Goal: Task Accomplishment & Management: Complete application form

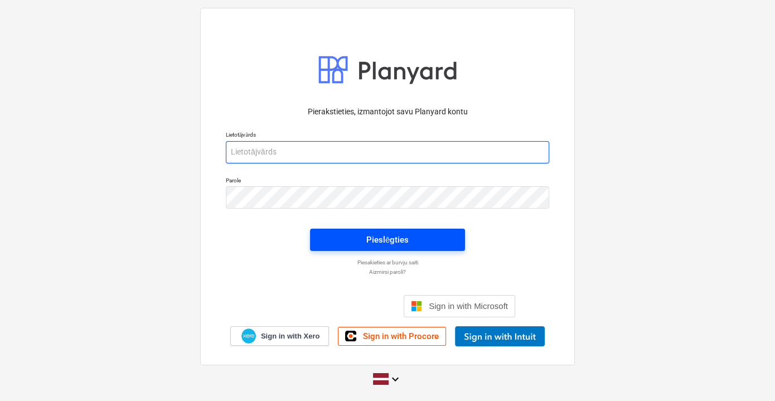
type input "[EMAIL_ADDRESS][PERSON_NAME][DOMAIN_NAME]"
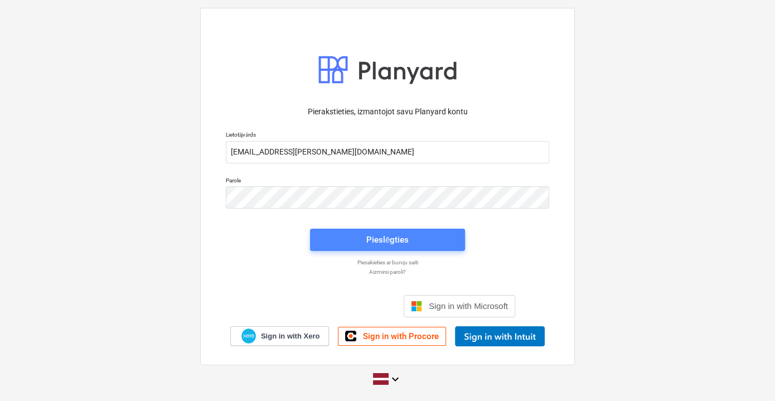
click at [393, 239] on div "Pieslēgties" at bounding box center [387, 240] width 42 height 14
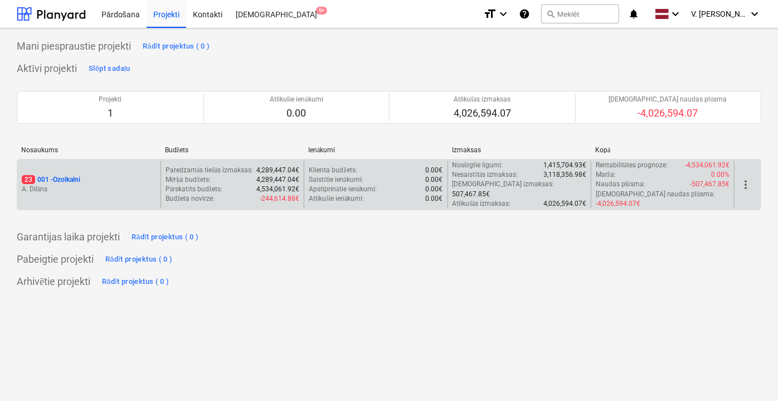
click at [142, 185] on p "A. Dilāns" at bounding box center [89, 189] width 134 height 9
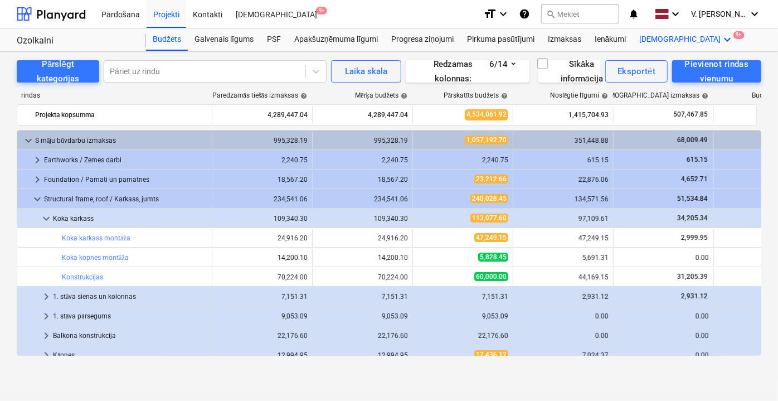
click at [660, 41] on div "Vairāk keyboard_arrow_down 9+" at bounding box center [687, 39] width 108 height 22
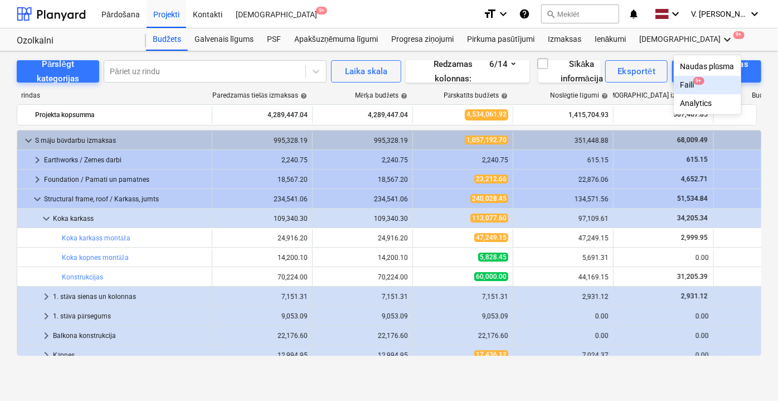
click at [681, 85] on div "Faili 9+" at bounding box center [708, 84] width 54 height 9
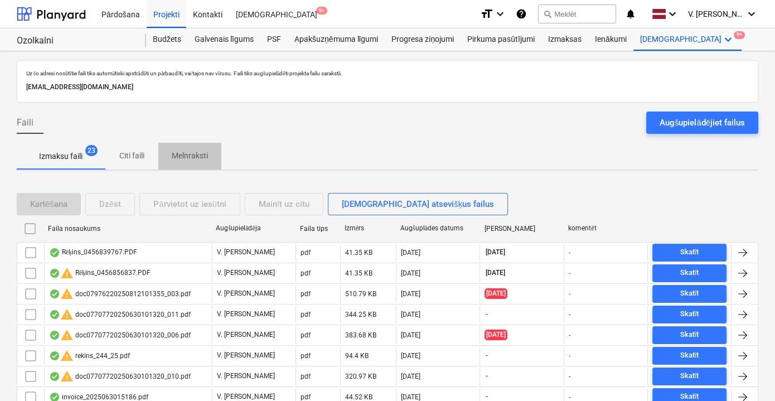
click at [174, 154] on p "Melnraksti" at bounding box center [190, 156] width 36 height 12
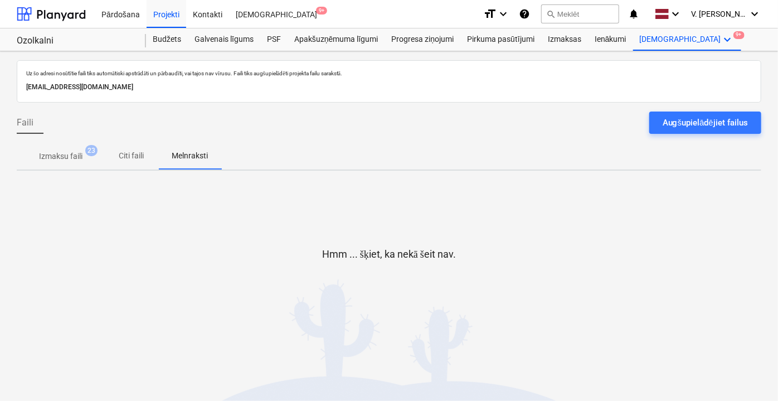
click at [132, 157] on p "Citi faili" at bounding box center [131, 156] width 27 height 12
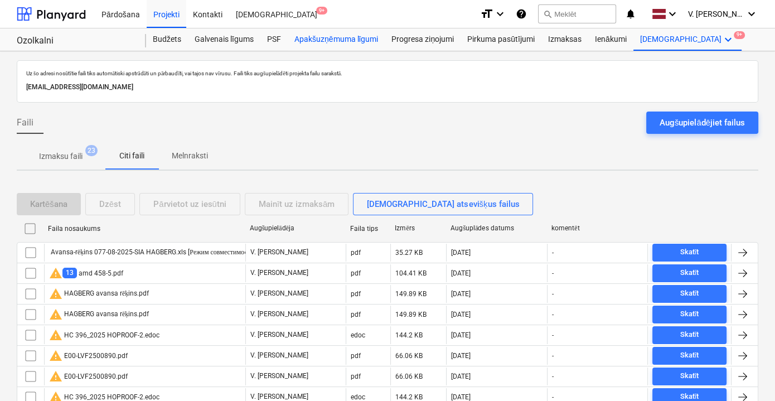
click at [303, 42] on div "Apakšuzņēmuma līgumi" at bounding box center [336, 39] width 97 height 22
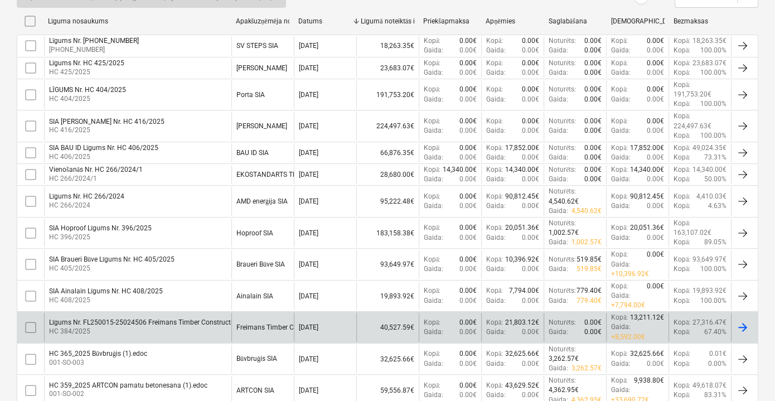
scroll to position [202, 0]
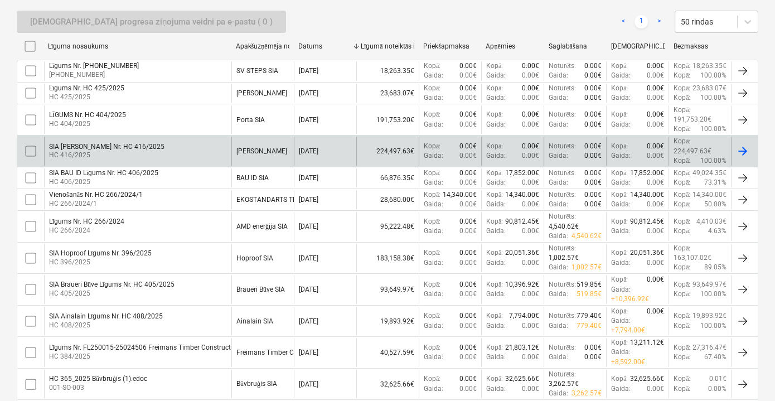
click at [205, 154] on div "SIA [PERSON_NAME] Nr. HC 416/2025 HC 416/2025" at bounding box center [137, 151] width 187 height 28
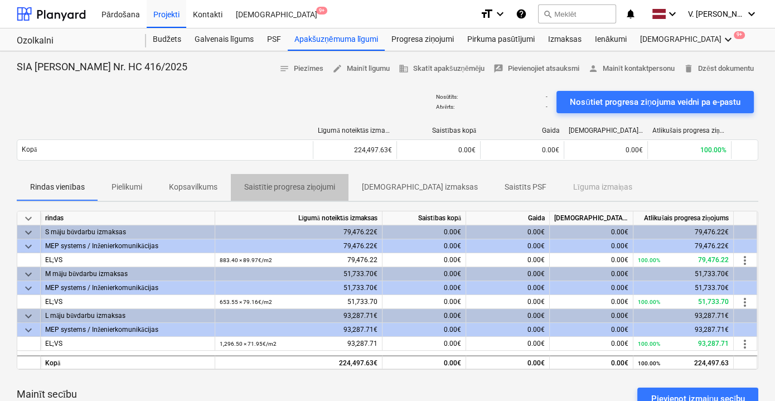
click at [283, 186] on p "Saistītie progresa ziņojumi" at bounding box center [289, 187] width 91 height 12
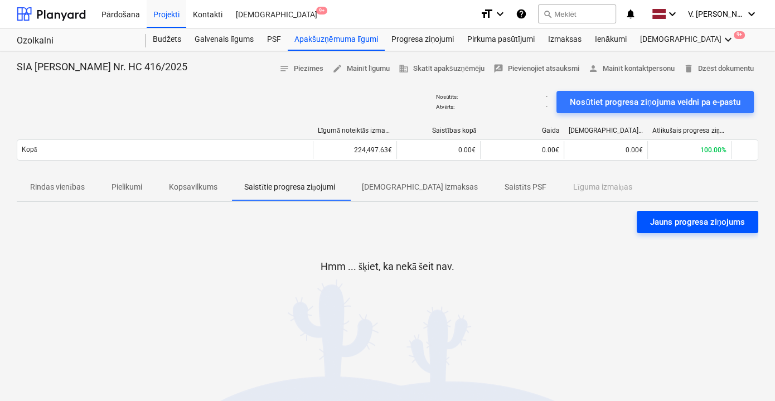
click at [655, 223] on div "Jauns progresa ziņojums" at bounding box center [697, 222] width 95 height 14
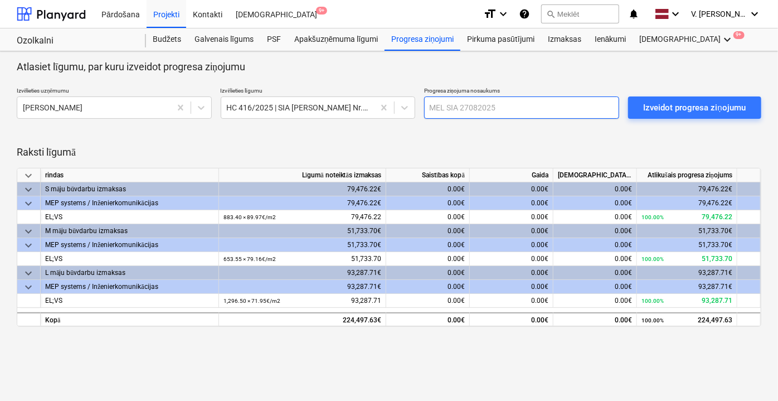
click at [451, 99] on input "text" at bounding box center [521, 107] width 195 height 22
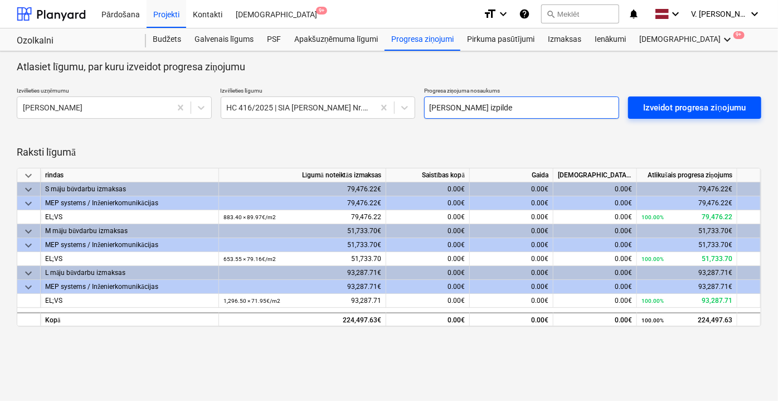
type input "[PERSON_NAME] izpilde"
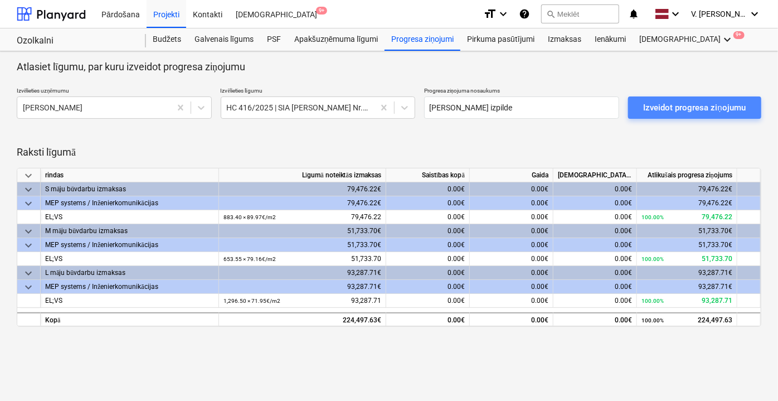
click at [672, 104] on div "Izveidot progresa ziņojumu" at bounding box center [695, 107] width 102 height 14
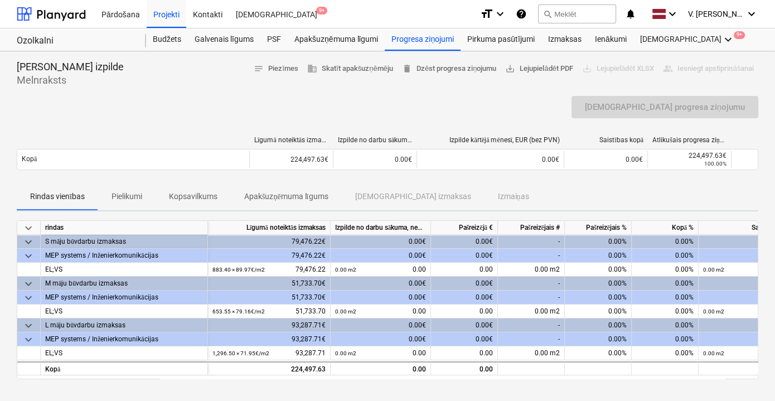
click at [473, 238] on div "0.00€" at bounding box center [464, 242] width 67 height 14
click at [488, 195] on div "Rindas vienības Pielikumi Kopsavilkums Apakšuzņēmuma līgums Saistītās izmaksas …" at bounding box center [388, 196] width 742 height 27
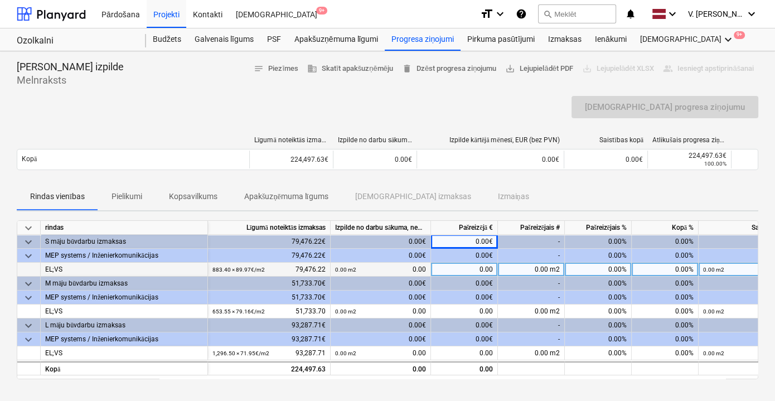
click at [461, 267] on div "0.00" at bounding box center [464, 270] width 67 height 14
type input "10484.86"
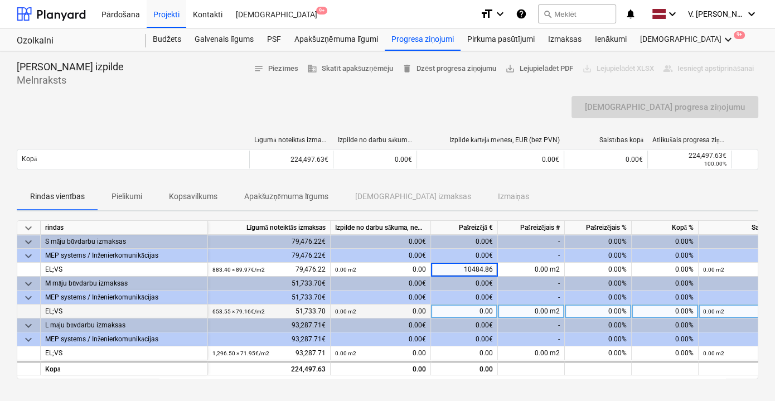
click at [472, 307] on div "0.00" at bounding box center [464, 311] width 67 height 14
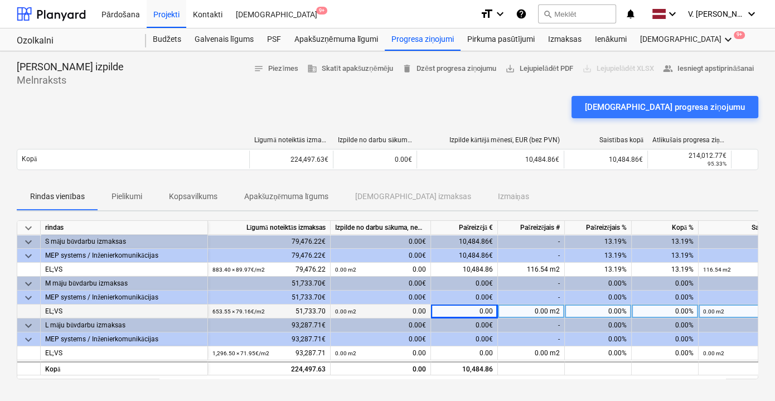
click at [482, 314] on div "0.00" at bounding box center [464, 311] width 67 height 14
type input "10904.06"
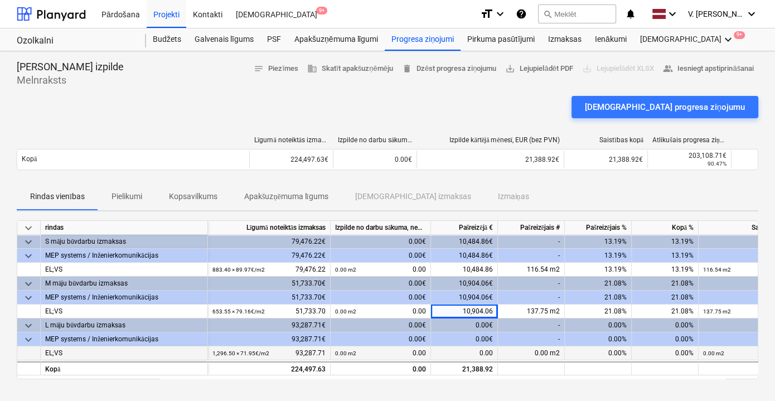
click at [470, 351] on div "0.00" at bounding box center [464, 353] width 67 height 14
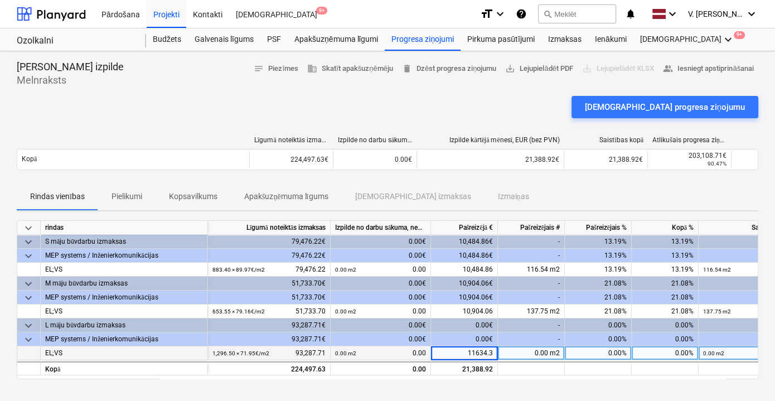
type input "11634.30"
click at [563, 188] on div "Rindas vienības Pielikumi Kopsavilkums Apakšuzņēmuma līgums Saistītās izmaksas …" at bounding box center [388, 196] width 742 height 27
click at [580, 192] on div "Rindas vienības Pielikumi Kopsavilkums Apakšuzņēmuma līgums Saistītās izmaksas …" at bounding box center [388, 196] width 742 height 27
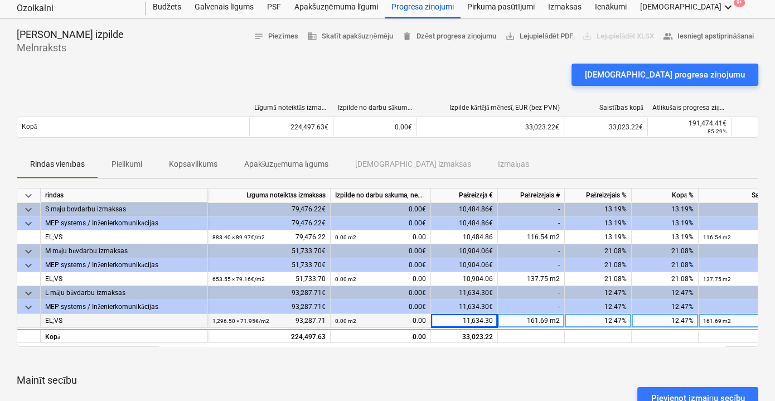
scroll to position [50, 0]
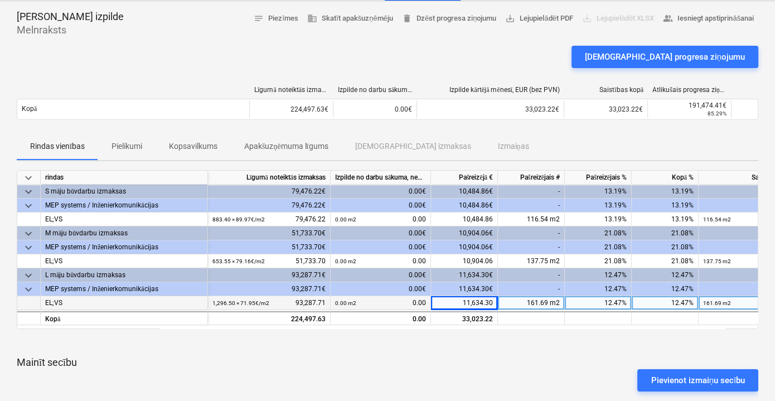
click at [501, 357] on p "Mainīt secību" at bounding box center [388, 362] width 742 height 13
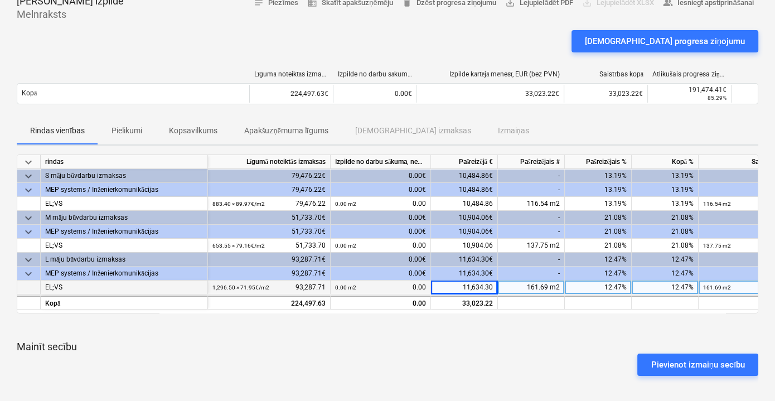
scroll to position [101, 0]
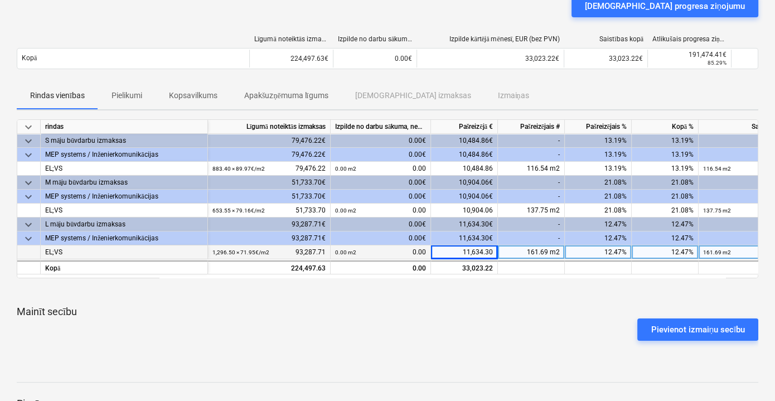
click at [128, 92] on p "Pielikumi" at bounding box center [127, 96] width 31 height 12
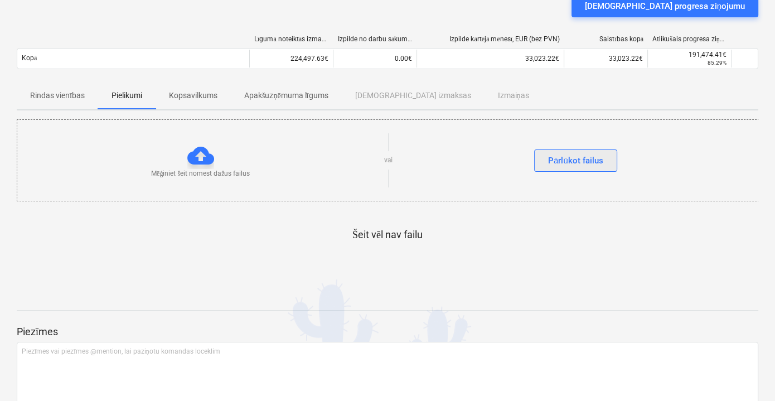
click at [572, 158] on div "Pārlūkot failus" at bounding box center [575, 160] width 55 height 14
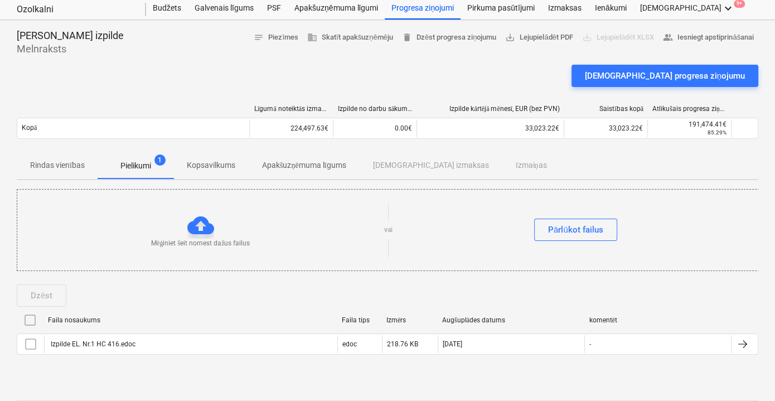
scroll to position [18, 0]
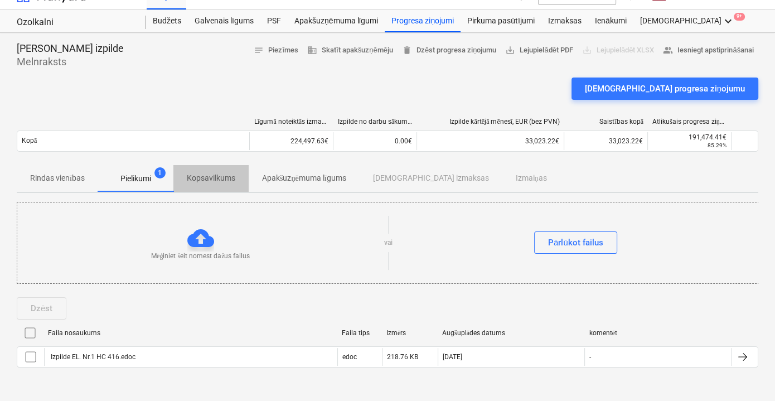
click at [235, 183] on span "Kopsavilkums" at bounding box center [210, 178] width 75 height 18
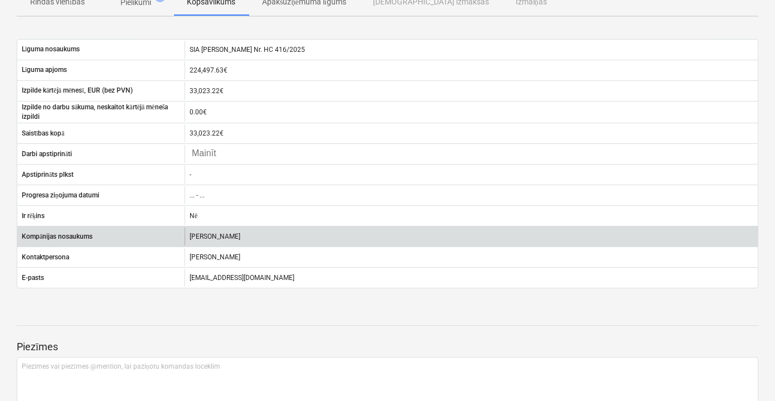
scroll to position [105, 0]
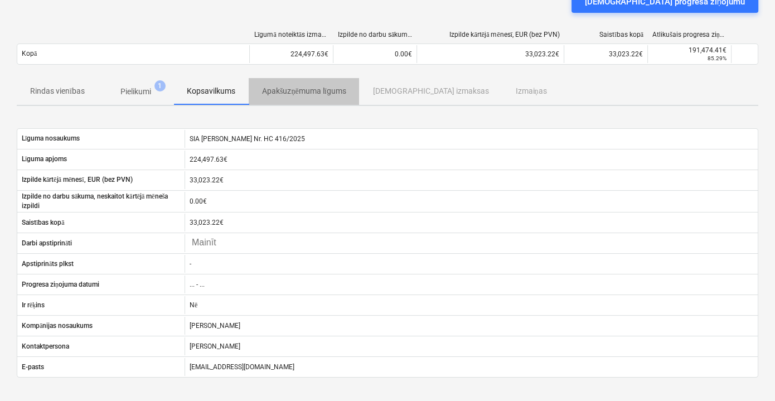
click at [305, 95] on p "Apakšuzņēmuma līgums" at bounding box center [304, 91] width 84 height 12
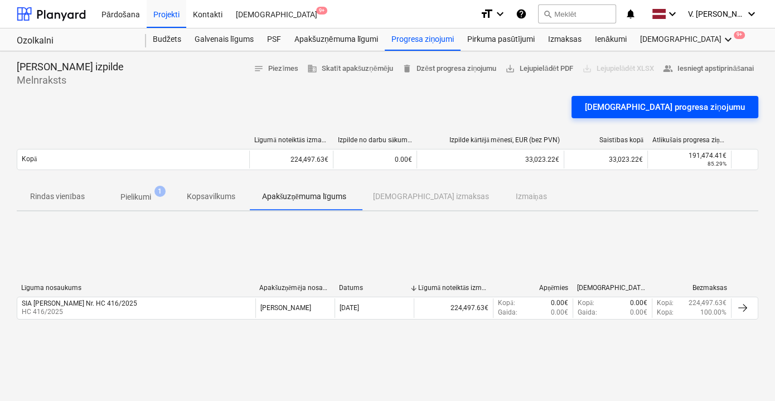
click at [681, 106] on div "[DEMOGRAPHIC_DATA] progresa ziņojumu" at bounding box center [665, 107] width 160 height 14
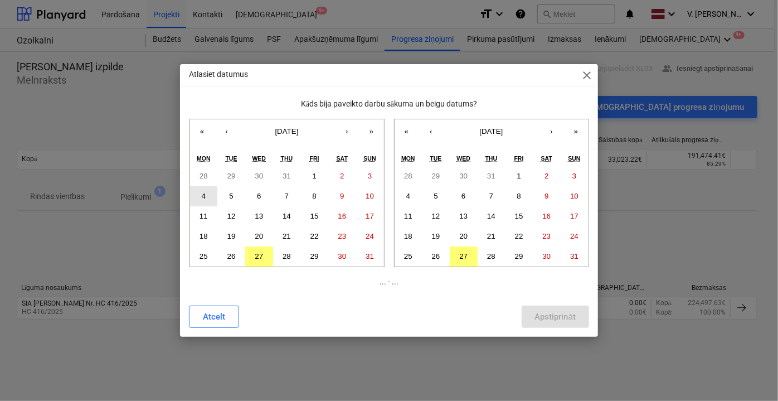
click at [209, 198] on button "4" at bounding box center [204, 196] width 28 height 20
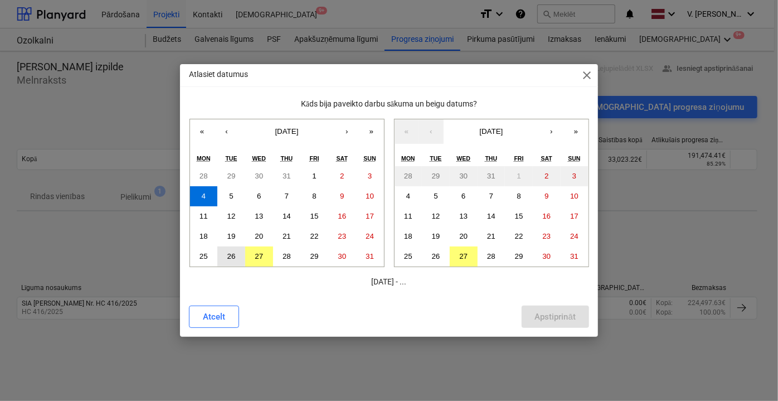
click at [234, 258] on abbr "26" at bounding box center [231, 256] width 8 height 8
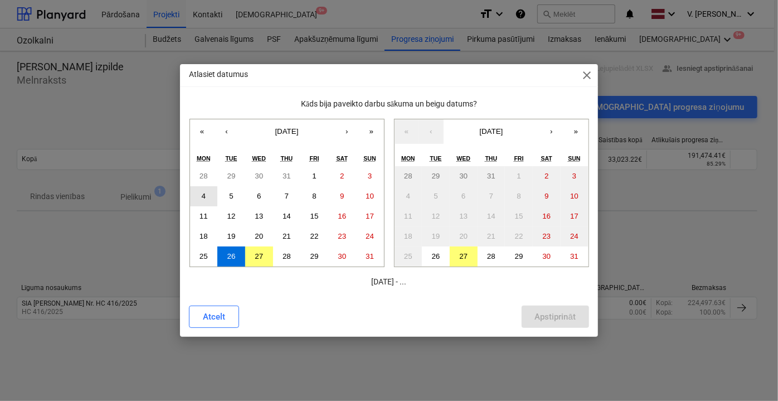
click at [206, 191] on button "4" at bounding box center [204, 196] width 28 height 20
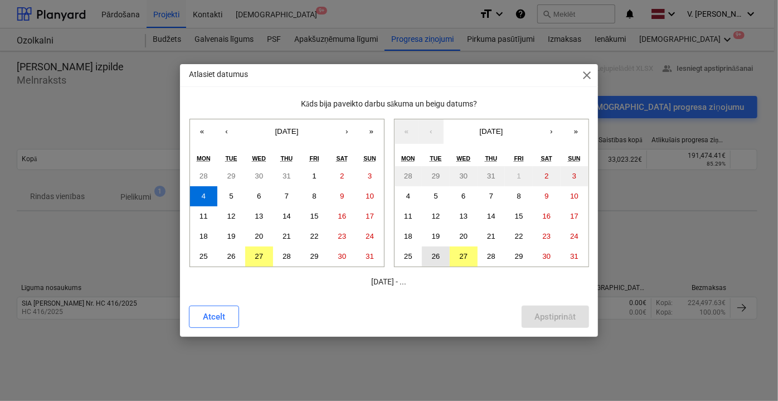
click at [439, 255] on abbr "26" at bounding box center [436, 256] width 8 height 8
click at [566, 313] on div "Apstiprināt" at bounding box center [555, 316] width 41 height 14
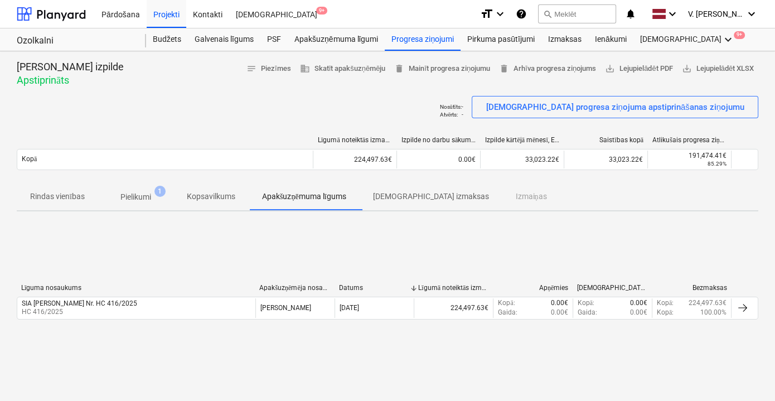
scroll to position [50, 0]
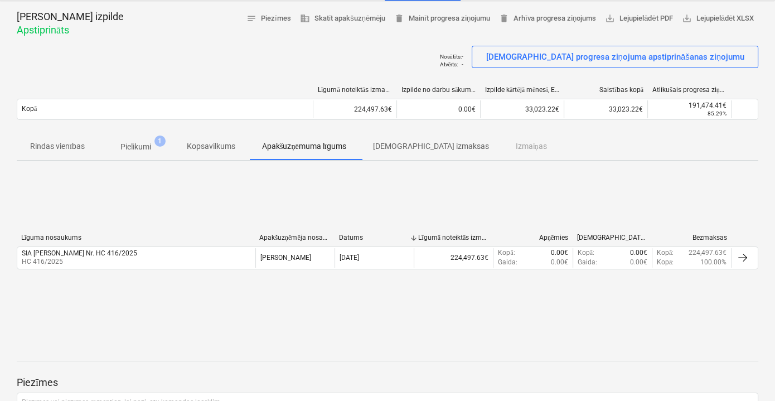
click at [405, 144] on p "[DEMOGRAPHIC_DATA] izmaksas" at bounding box center [430, 147] width 116 height 12
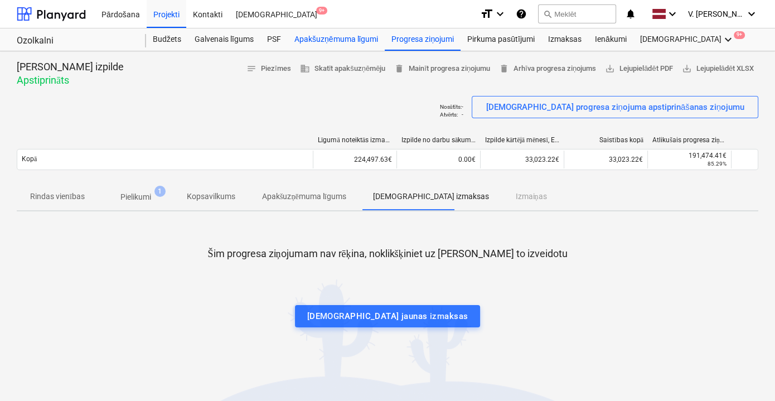
click at [316, 38] on div "Apakšuzņēmuma līgumi" at bounding box center [336, 39] width 97 height 22
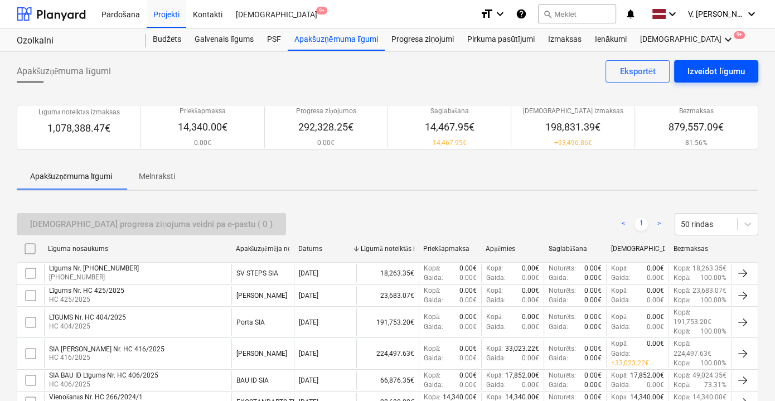
click at [697, 76] on div "Izveidot līgumu" at bounding box center [716, 71] width 57 height 14
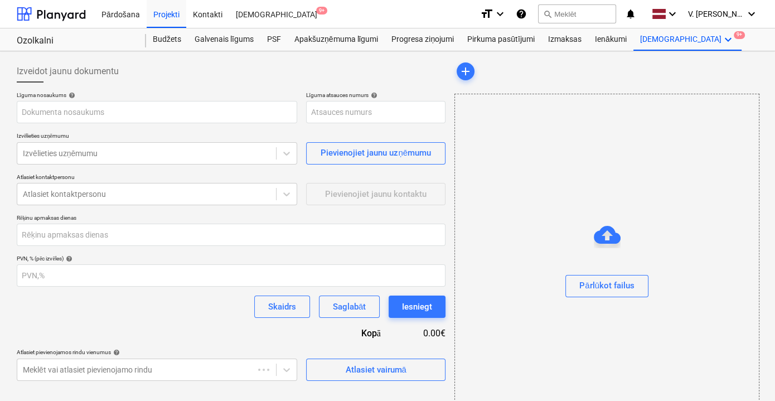
type input "001-SO-021"
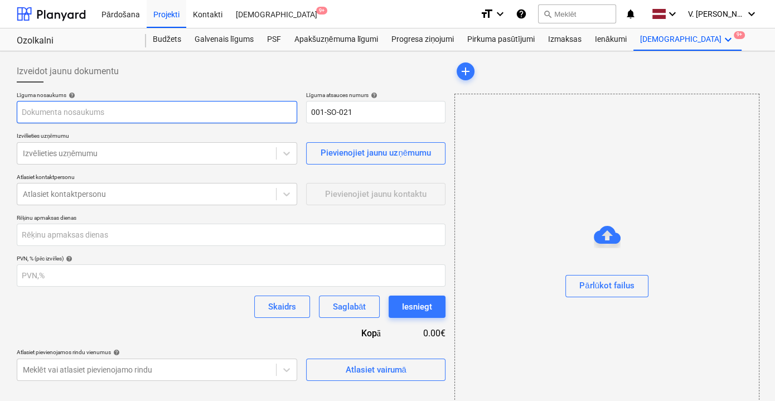
click at [132, 116] on input "text" at bounding box center [157, 112] width 280 height 22
type input "P"
drag, startPoint x: 214, startPoint y: 110, endPoint x: 166, endPoint y: 109, distance: 48.0
click at [166, 109] on input "SIA LUMENU CENTRS Pirkuma līgums Nr.130-0825" at bounding box center [157, 112] width 280 height 22
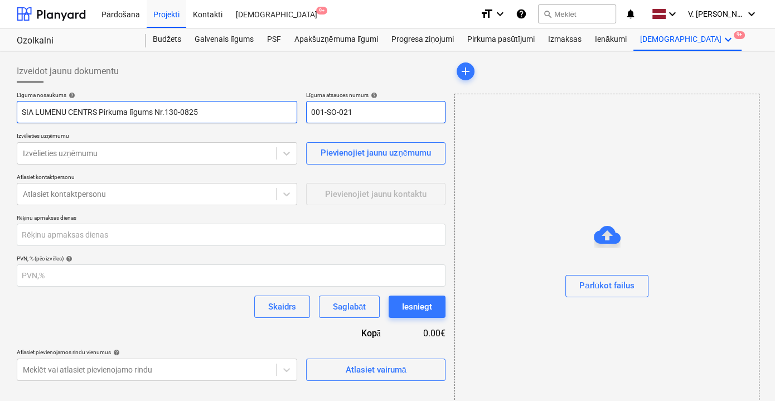
type input "SIA LUMENU CENTRS Pirkuma līgums Nr.130-0825"
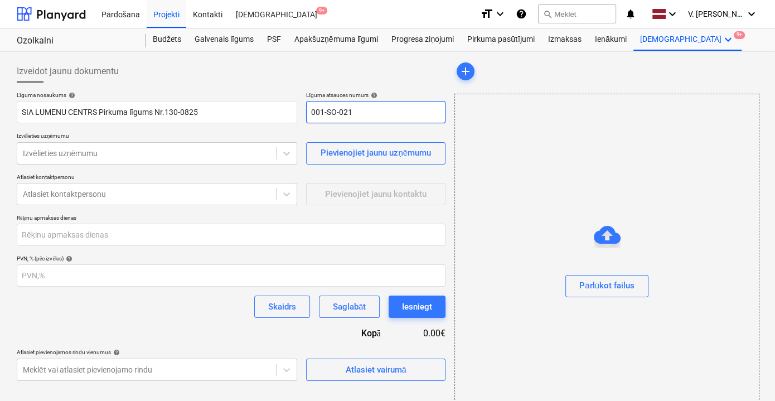
click at [317, 107] on input "001-SO-021" at bounding box center [375, 112] width 139 height 22
paste input "130-0825"
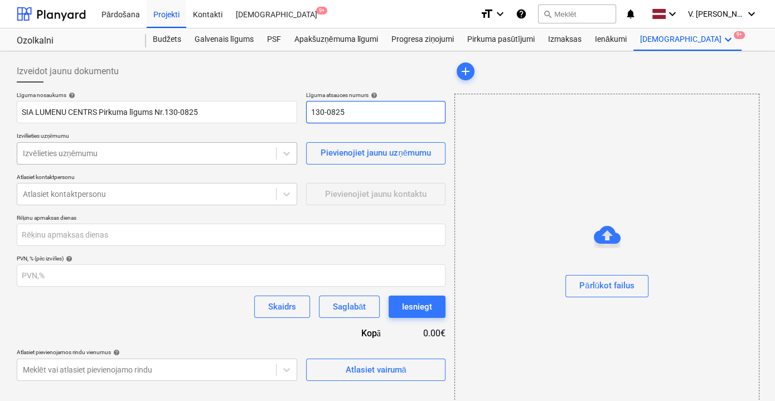
type input "130-0825"
click at [178, 152] on div at bounding box center [147, 153] width 248 height 11
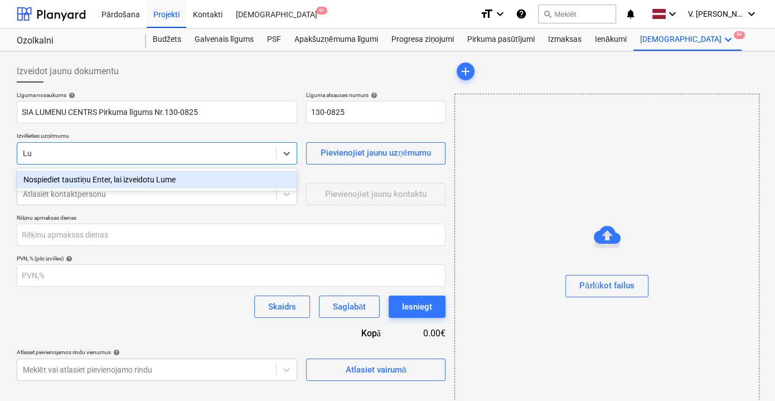
type input "L"
type input "Lumenu Centrs SIA"
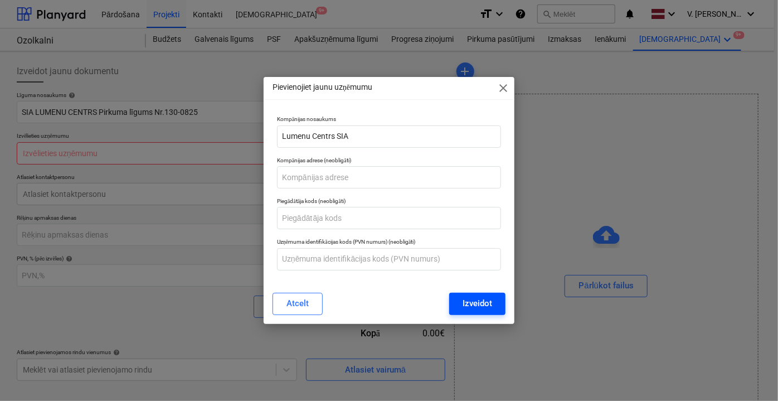
click at [496, 299] on button "Izveidot" at bounding box center [477, 304] width 56 height 22
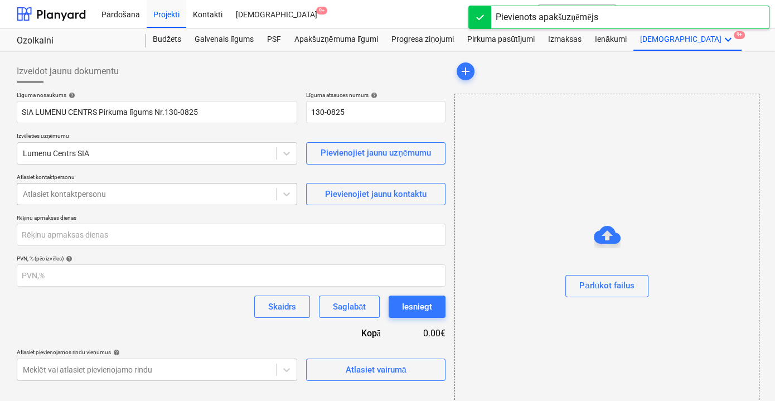
click at [152, 193] on div at bounding box center [147, 193] width 248 height 11
click at [354, 194] on div "Pievienojiet jaunu kontaktu" at bounding box center [375, 194] width 101 height 14
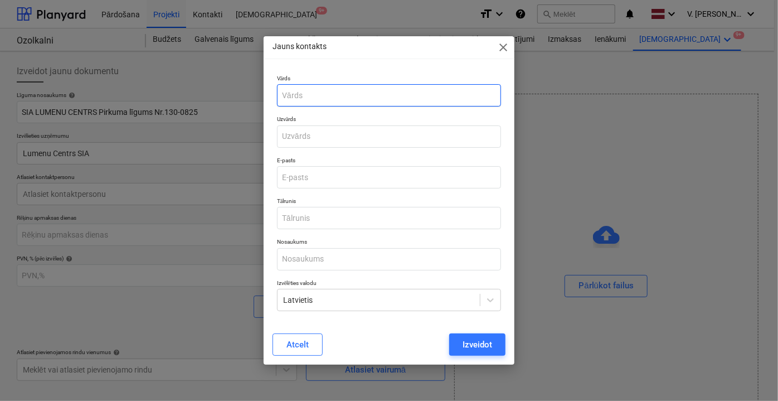
click at [304, 95] on input "text" at bounding box center [389, 95] width 224 height 22
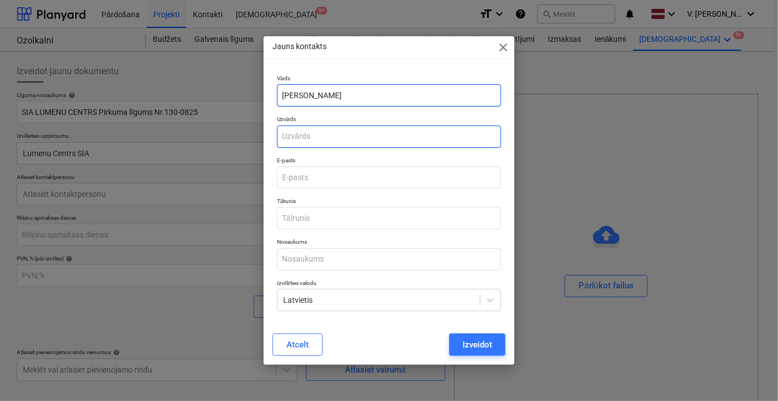
type input "[PERSON_NAME]"
click at [308, 144] on input "text" at bounding box center [389, 136] width 224 height 22
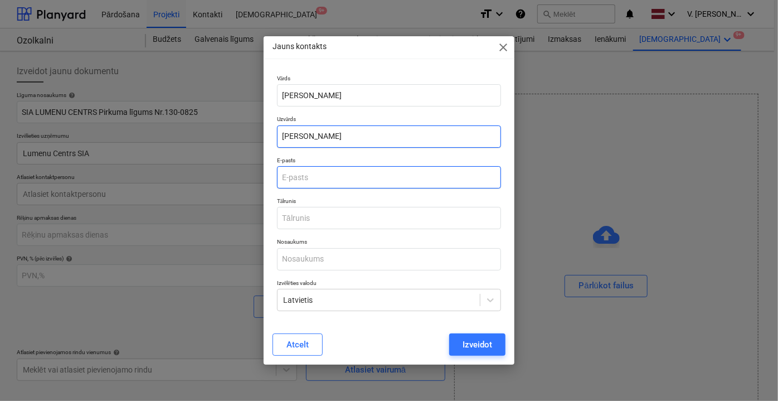
type input "[PERSON_NAME]"
click at [312, 172] on input "email" at bounding box center [389, 177] width 224 height 22
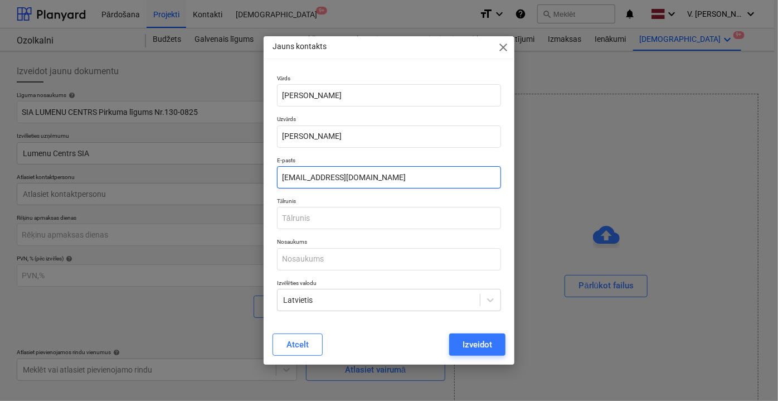
type input "[EMAIL_ADDRESS][DOMAIN_NAME]"
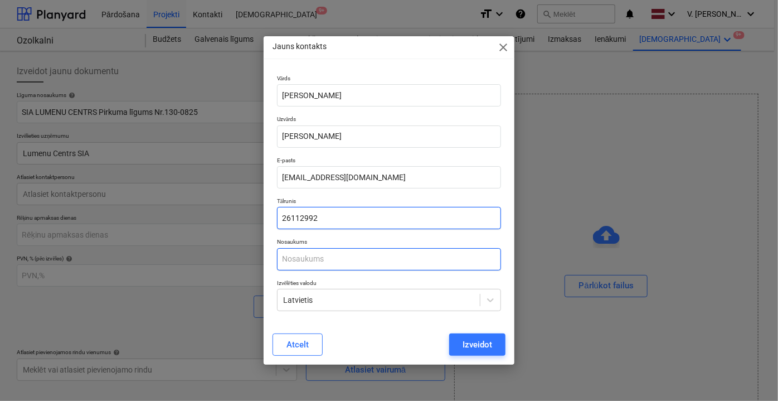
type input "26112992"
click at [335, 258] on input "text" at bounding box center [389, 259] width 224 height 22
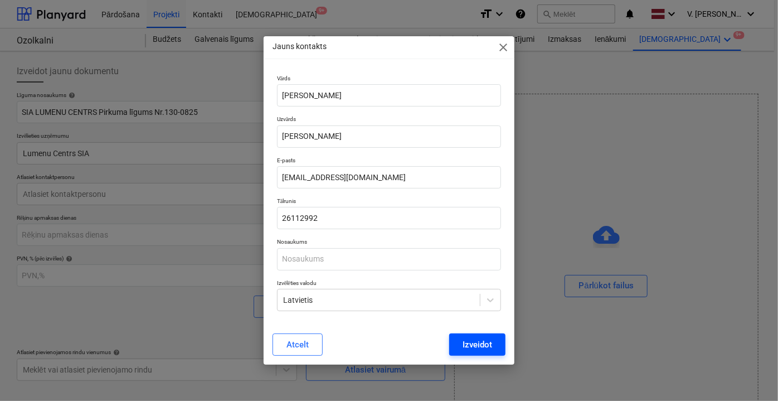
click at [471, 350] on div "Izveidot" at bounding box center [478, 344] width 30 height 14
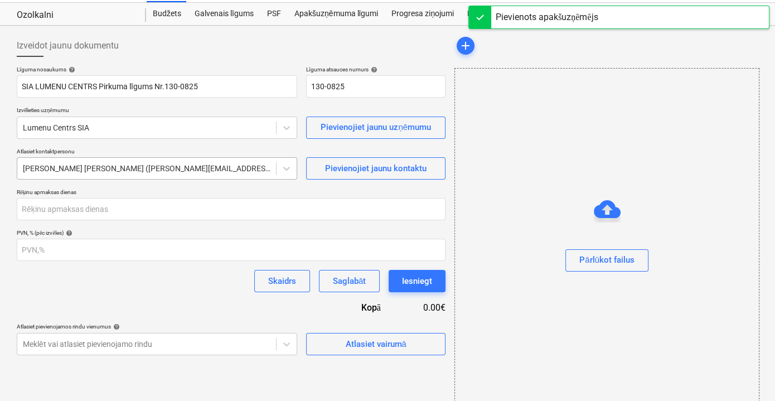
scroll to position [40, 0]
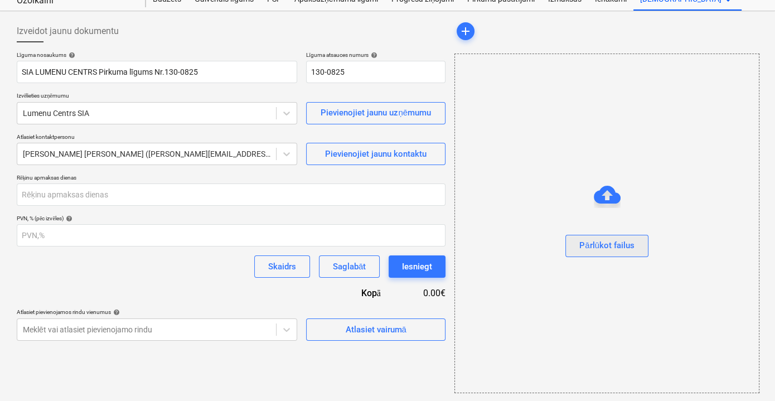
click at [617, 235] on button "Pārlūkot failus" at bounding box center [606, 246] width 83 height 22
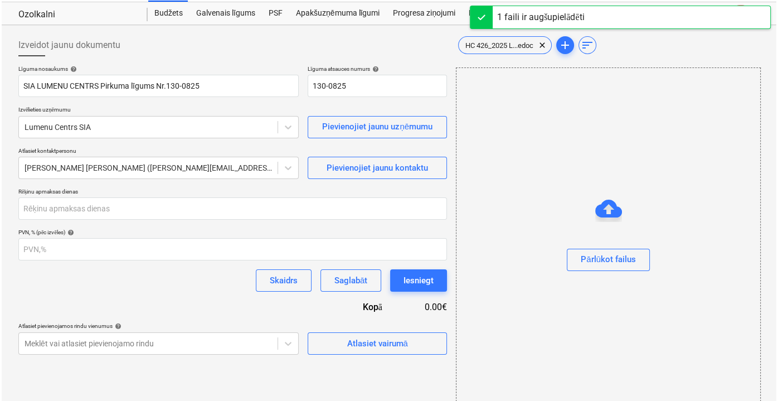
scroll to position [40, 0]
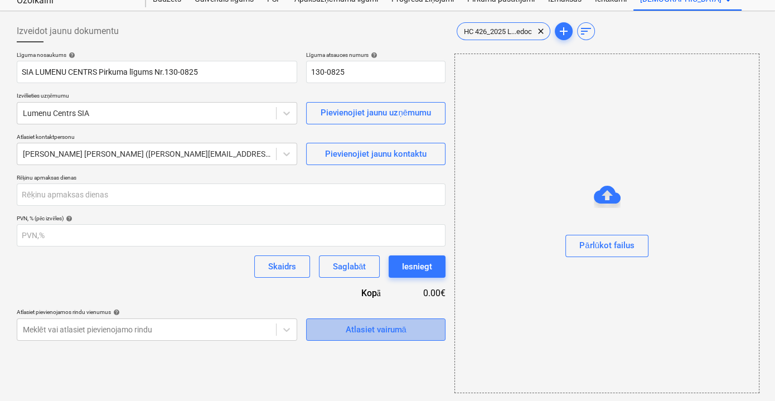
click at [367, 333] on div "Atlasiet vairumā" at bounding box center [375, 329] width 61 height 14
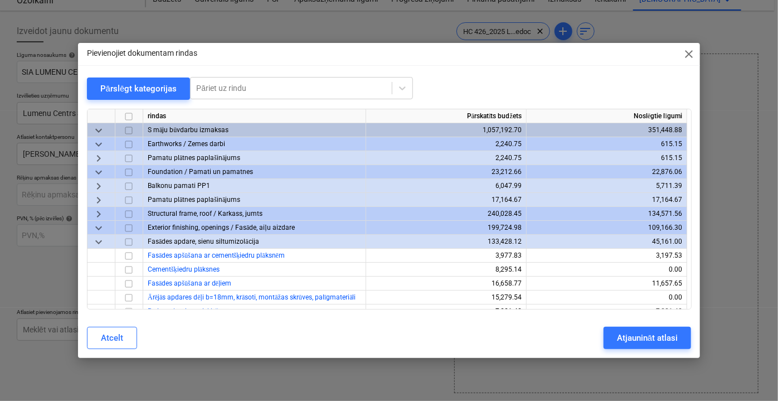
click at [100, 240] on span "keyboard_arrow_down" at bounding box center [98, 241] width 13 height 13
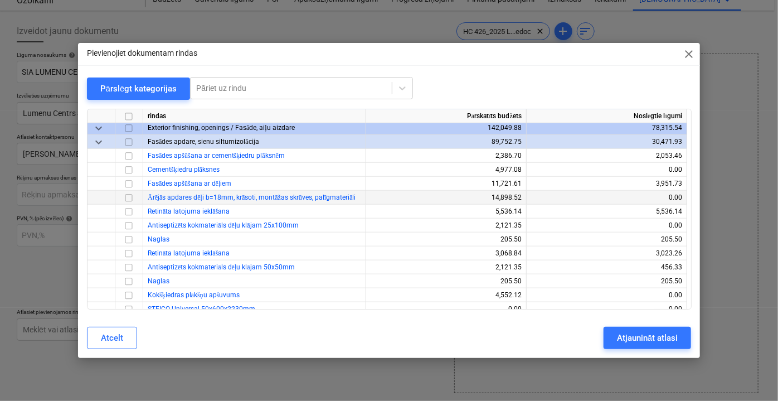
scroll to position [405, 0]
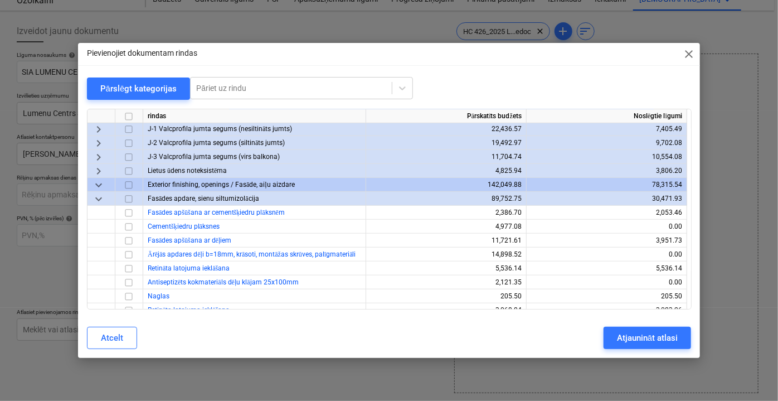
click at [96, 200] on span "keyboard_arrow_down" at bounding box center [98, 198] width 13 height 13
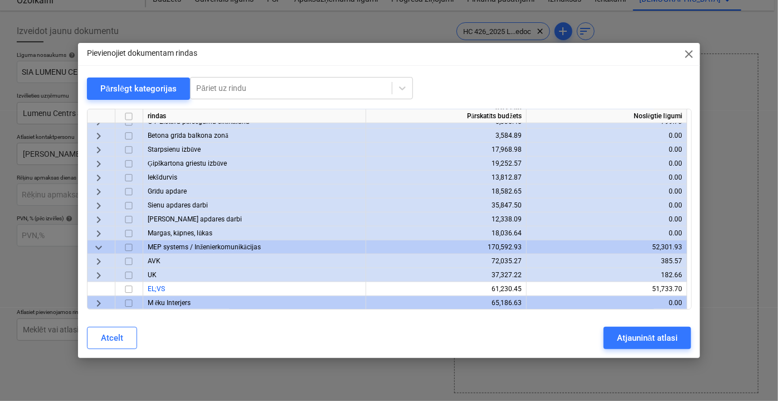
scroll to position [659, 0]
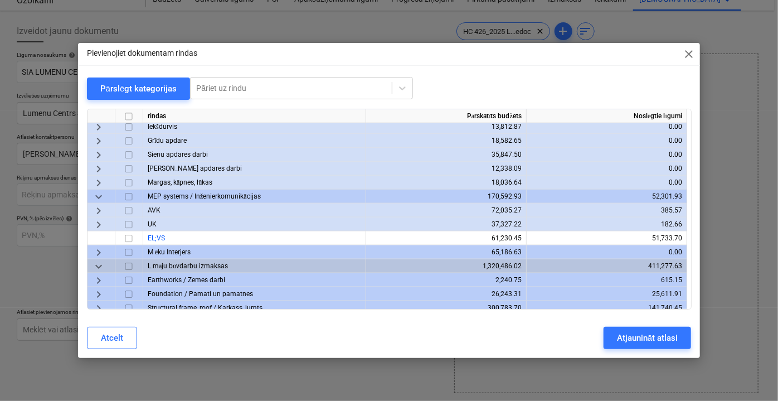
click at [98, 221] on span "keyboard_arrow_right" at bounding box center [98, 223] width 13 height 13
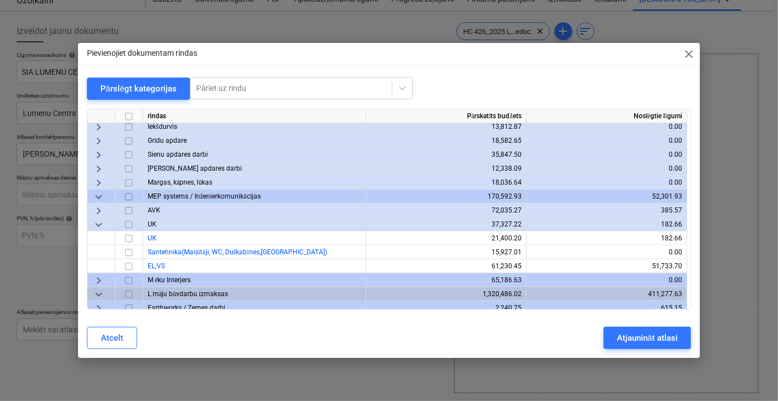
click at [98, 221] on span "keyboard_arrow_down" at bounding box center [98, 223] width 13 height 13
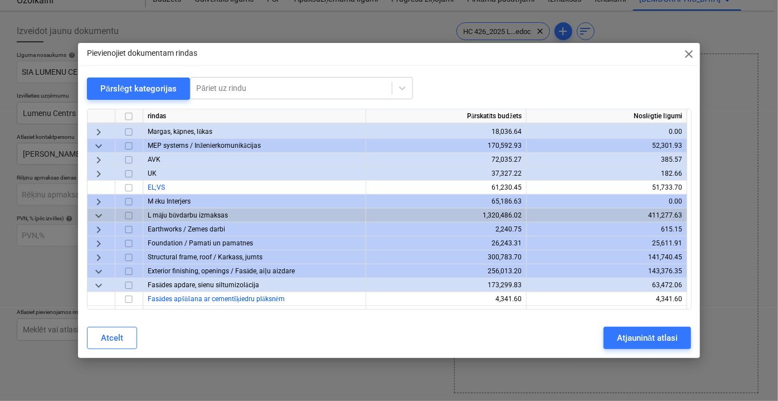
scroll to position [760, 0]
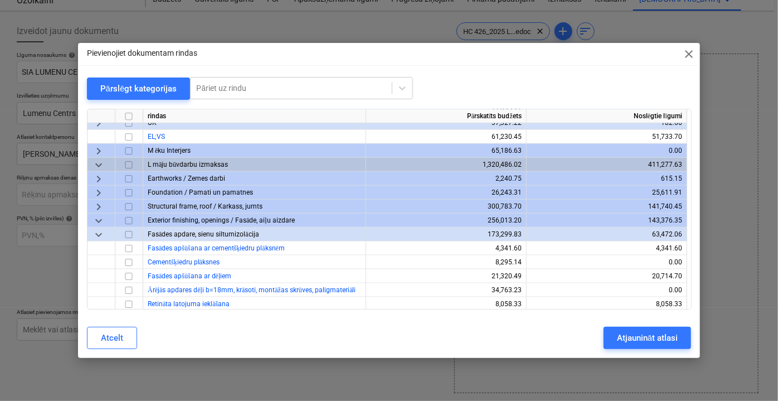
click at [96, 221] on span "keyboard_arrow_down" at bounding box center [98, 220] width 13 height 13
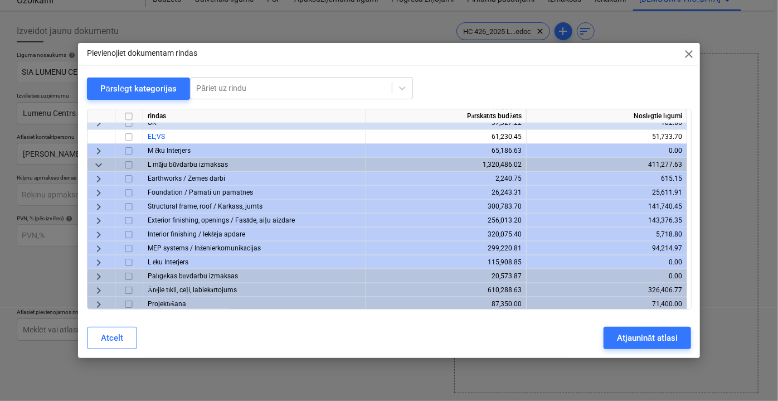
scroll to position [803, 0]
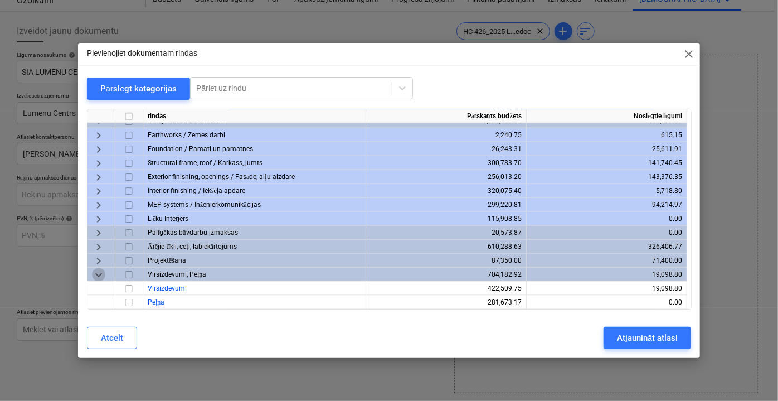
click at [95, 272] on span "keyboard_arrow_down" at bounding box center [98, 274] width 13 height 13
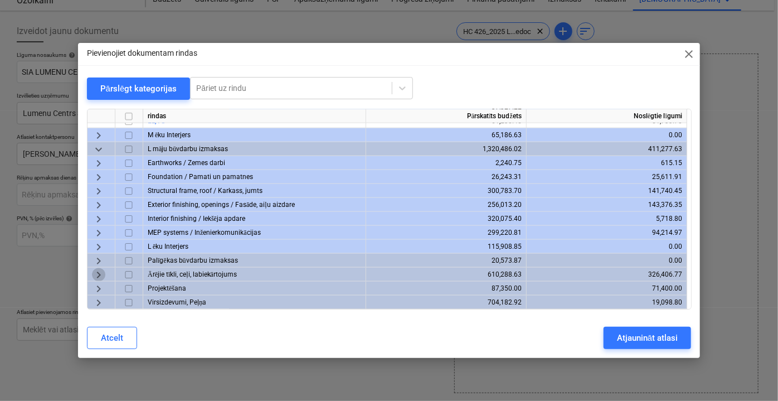
click at [96, 273] on span "keyboard_arrow_right" at bounding box center [98, 274] width 13 height 13
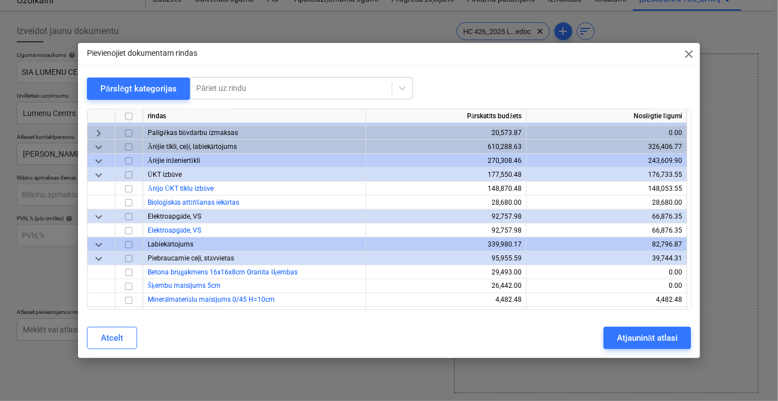
scroll to position [928, 0]
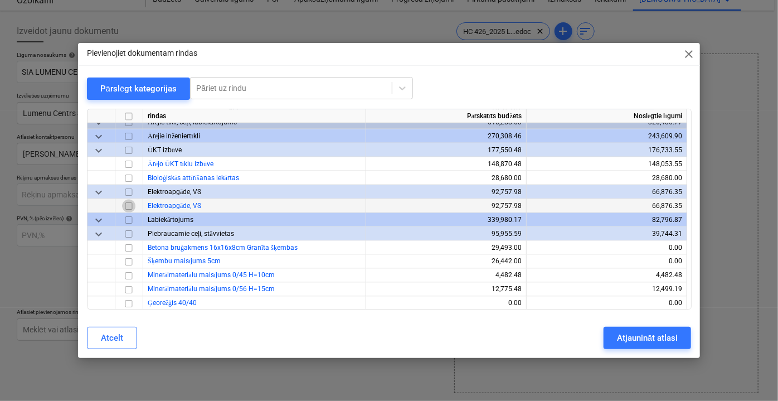
click at [133, 208] on input "checkbox" at bounding box center [128, 205] width 13 height 13
click at [99, 221] on span "keyboard_arrow_down" at bounding box center [98, 219] width 13 height 13
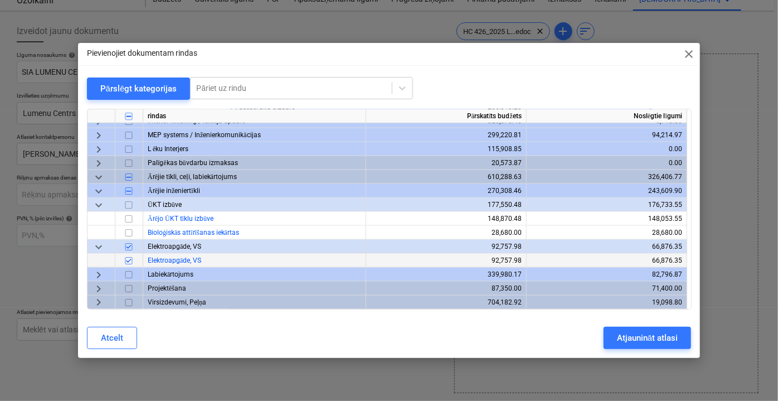
click at [98, 278] on span "keyboard_arrow_right" at bounding box center [98, 274] width 13 height 13
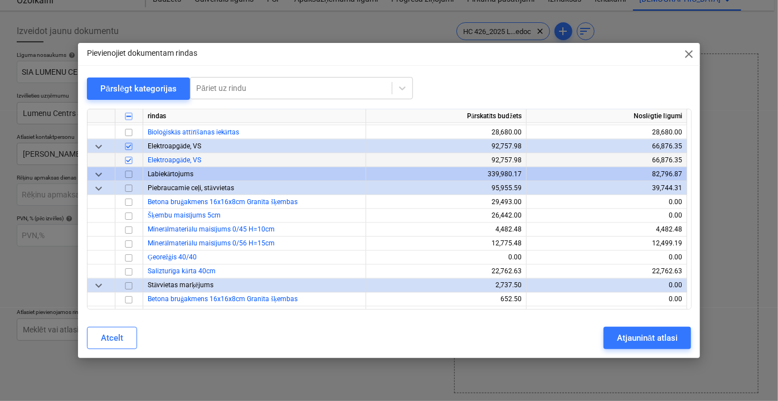
scroll to position [975, 0]
click at [97, 175] on span "keyboard_arrow_down" at bounding box center [98, 172] width 13 height 13
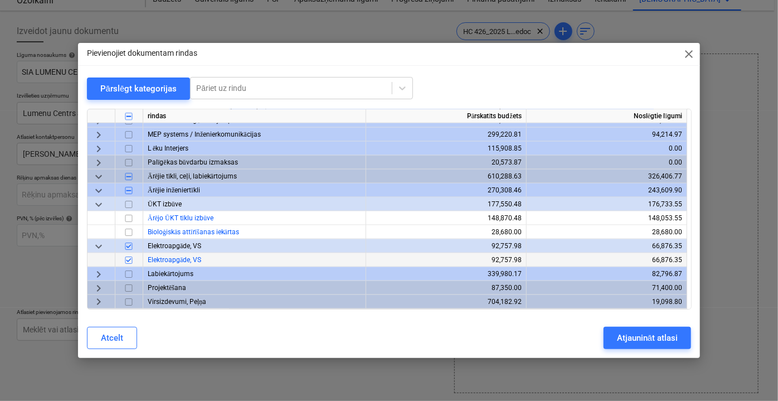
scroll to position [873, 0]
click at [94, 274] on span "keyboard_arrow_right" at bounding box center [98, 274] width 13 height 13
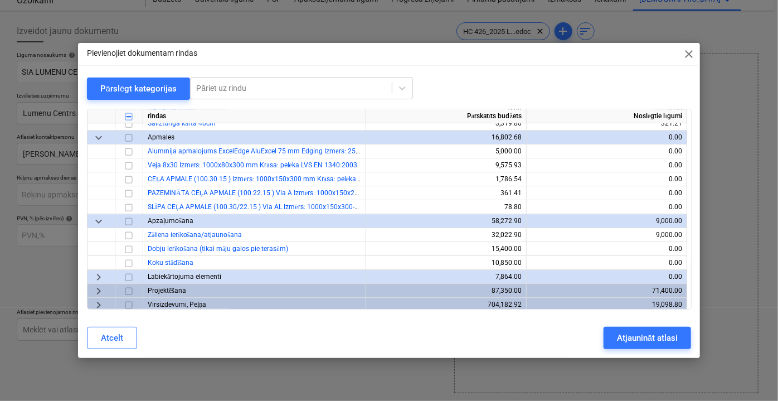
scroll to position [1696, 0]
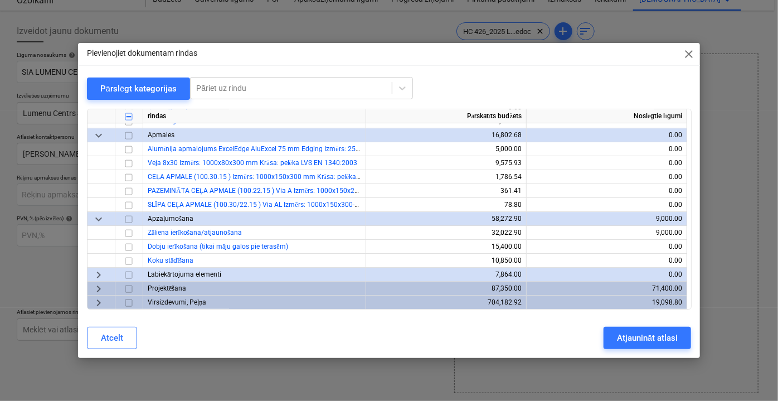
click at [99, 278] on span "keyboard_arrow_right" at bounding box center [98, 274] width 13 height 13
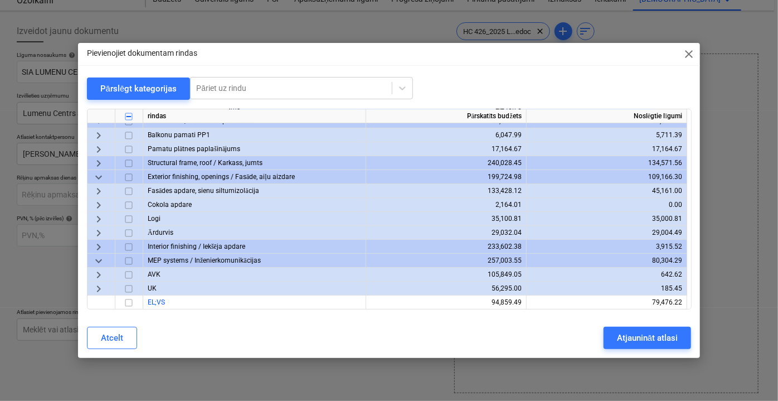
scroll to position [0, 0]
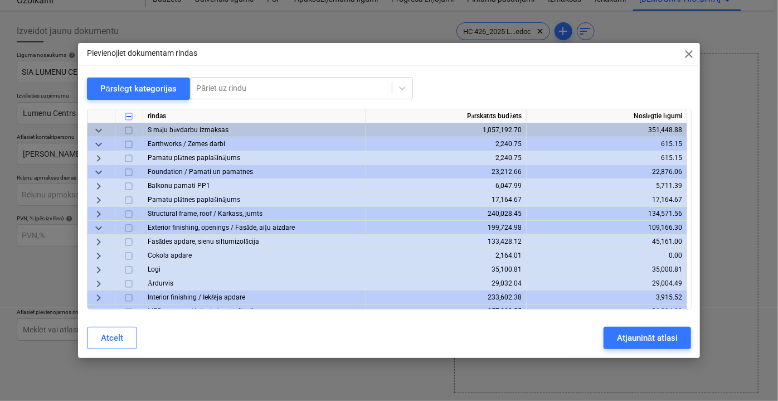
click at [95, 145] on span "keyboard_arrow_down" at bounding box center [98, 143] width 13 height 13
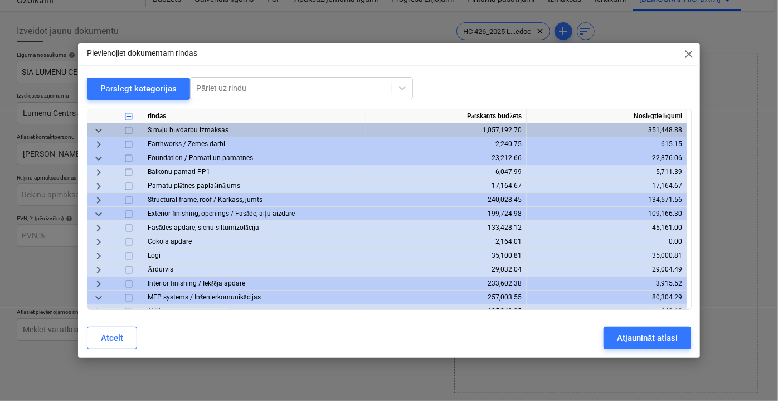
click at [95, 145] on span "keyboard_arrow_right" at bounding box center [98, 143] width 13 height 13
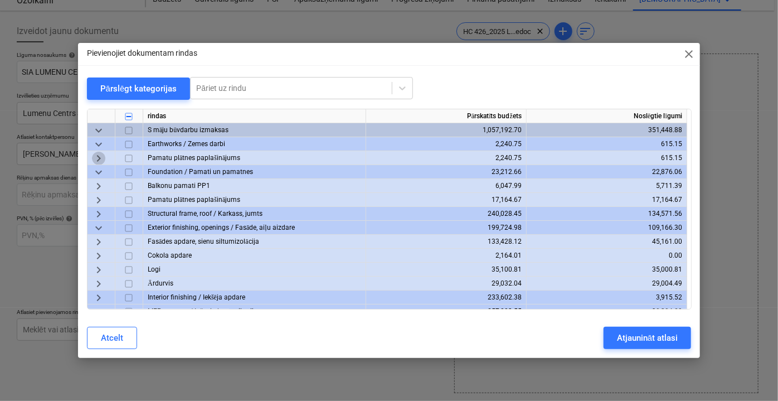
click at [94, 159] on span "keyboard_arrow_right" at bounding box center [98, 157] width 13 height 13
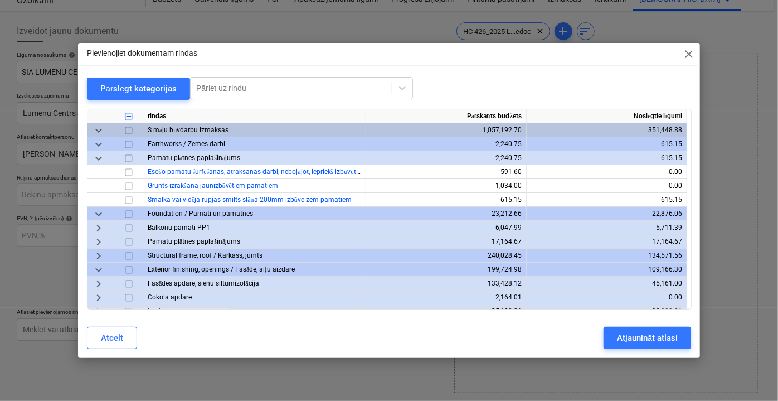
click at [95, 159] on span "keyboard_arrow_down" at bounding box center [98, 157] width 13 height 13
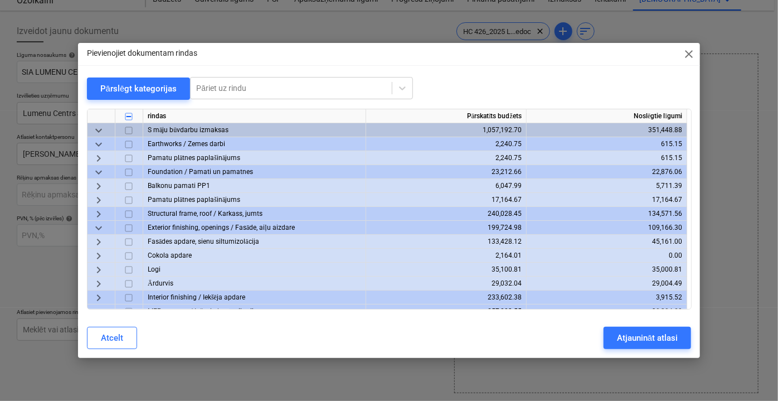
click at [96, 172] on span "keyboard_arrow_down" at bounding box center [98, 171] width 13 height 13
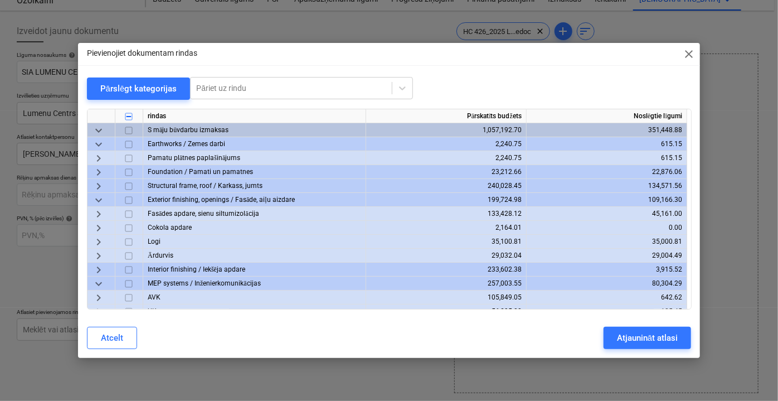
click at [96, 172] on span "keyboard_arrow_right" at bounding box center [98, 171] width 13 height 13
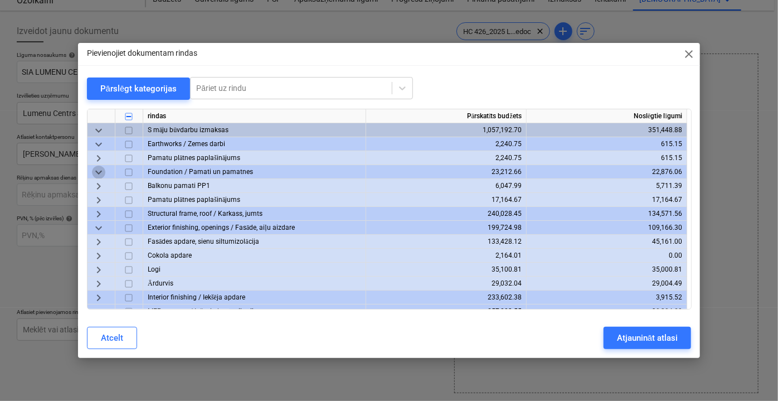
click at [96, 172] on span "keyboard_arrow_down" at bounding box center [98, 171] width 13 height 13
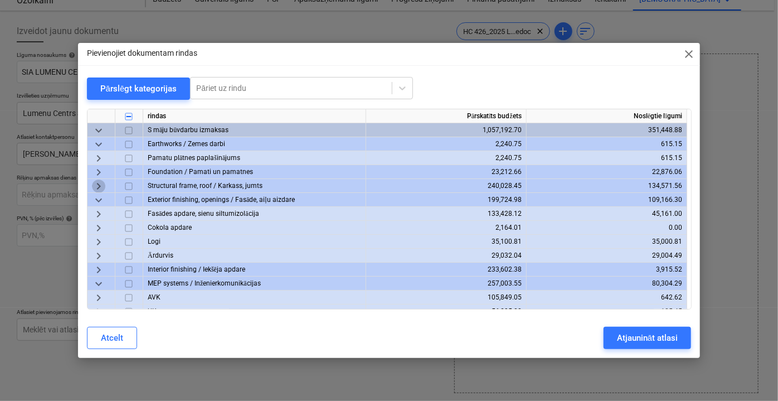
click at [96, 182] on span "keyboard_arrow_right" at bounding box center [98, 185] width 13 height 13
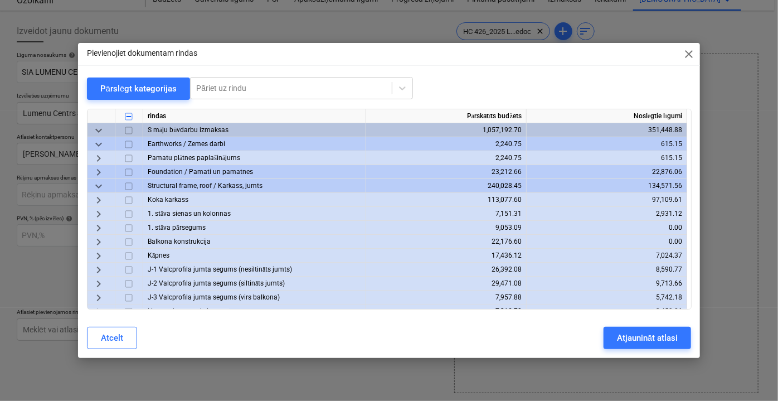
click at [96, 182] on span "keyboard_arrow_down" at bounding box center [98, 185] width 13 height 13
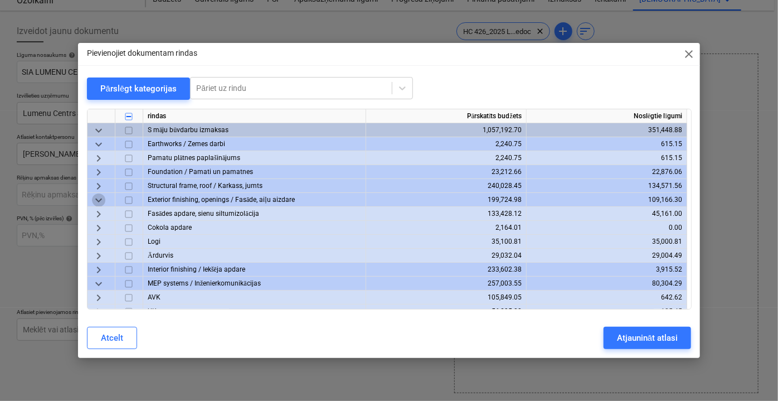
click at [103, 199] on span "keyboard_arrow_down" at bounding box center [98, 199] width 13 height 13
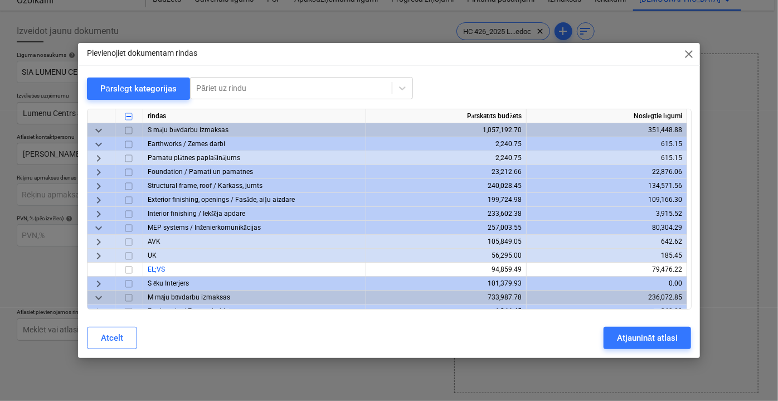
click at [103, 199] on span "keyboard_arrow_right" at bounding box center [98, 199] width 13 height 13
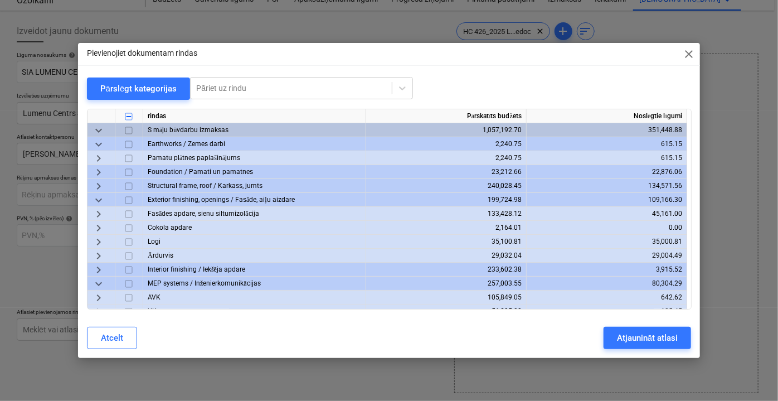
click at [103, 199] on span "keyboard_arrow_down" at bounding box center [98, 199] width 13 height 13
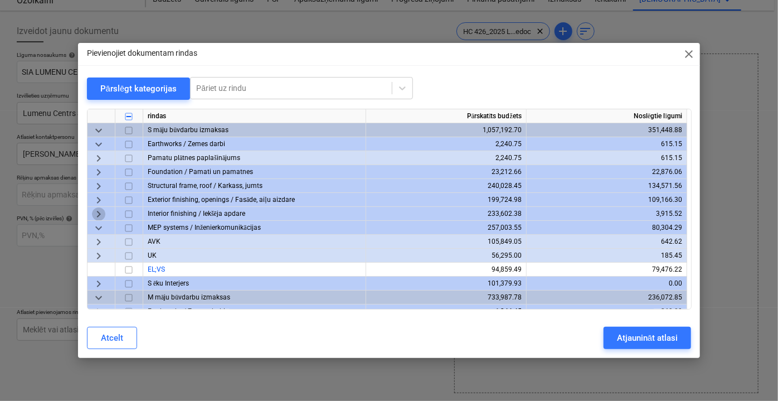
click at [99, 217] on span "keyboard_arrow_right" at bounding box center [98, 213] width 13 height 13
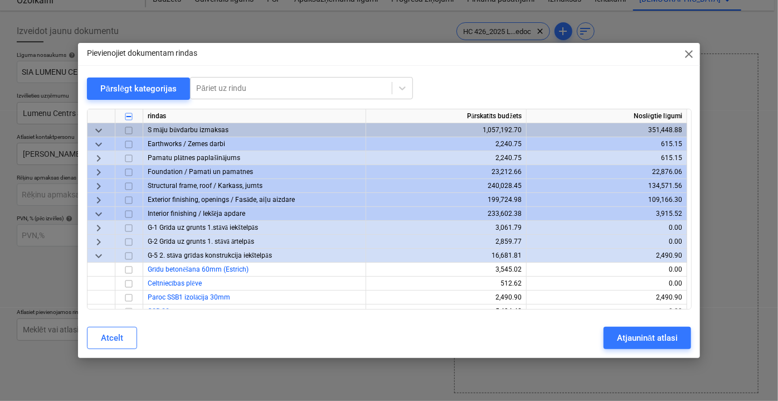
click at [99, 217] on span "keyboard_arrow_down" at bounding box center [98, 213] width 13 height 13
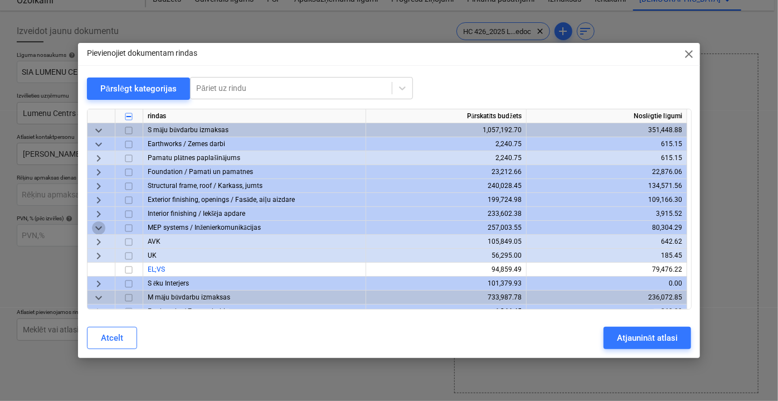
click at [101, 228] on span "keyboard_arrow_down" at bounding box center [98, 227] width 13 height 13
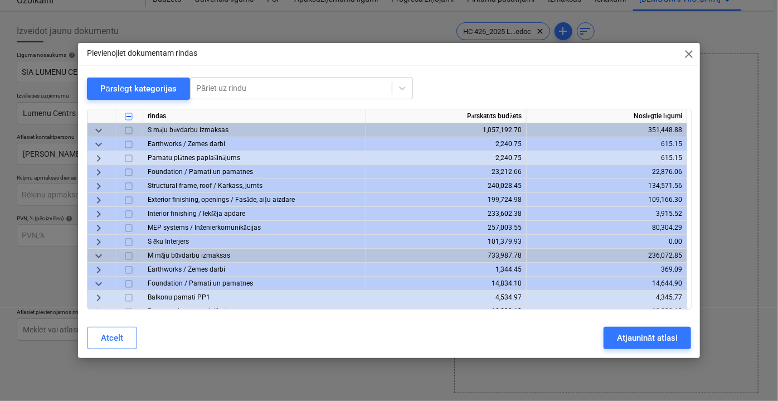
click at [101, 228] on span "keyboard_arrow_right" at bounding box center [98, 227] width 13 height 13
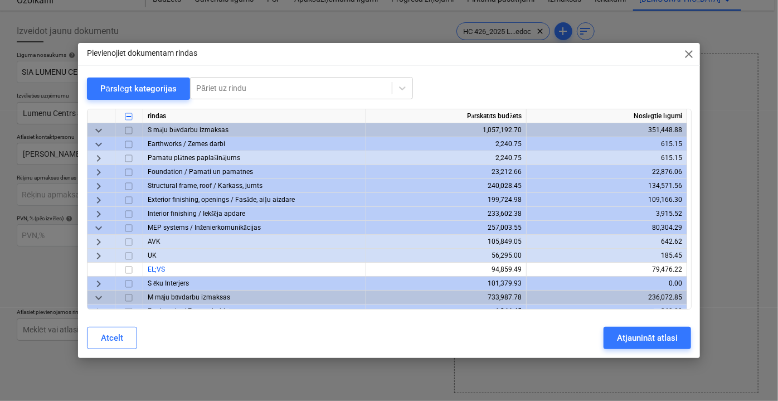
click at [101, 228] on span "keyboard_arrow_down" at bounding box center [98, 227] width 13 height 13
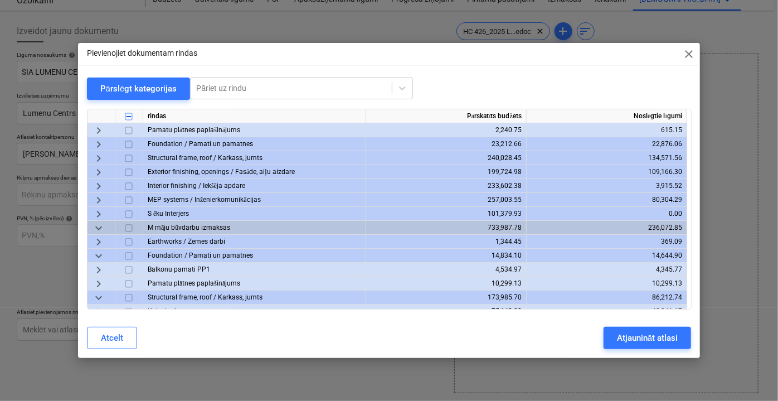
scroll to position [50, 0]
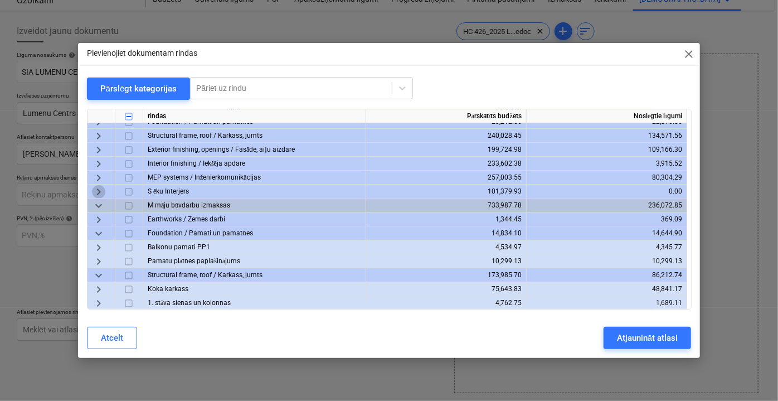
click at [100, 193] on span "keyboard_arrow_right" at bounding box center [98, 191] width 13 height 13
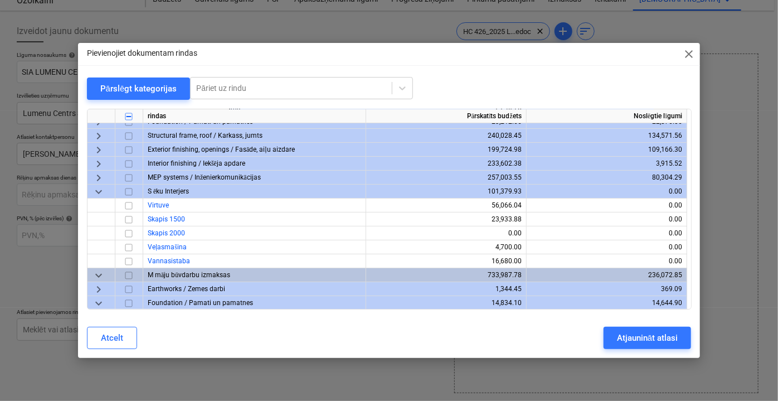
click at [100, 193] on span "keyboard_arrow_down" at bounding box center [98, 191] width 13 height 13
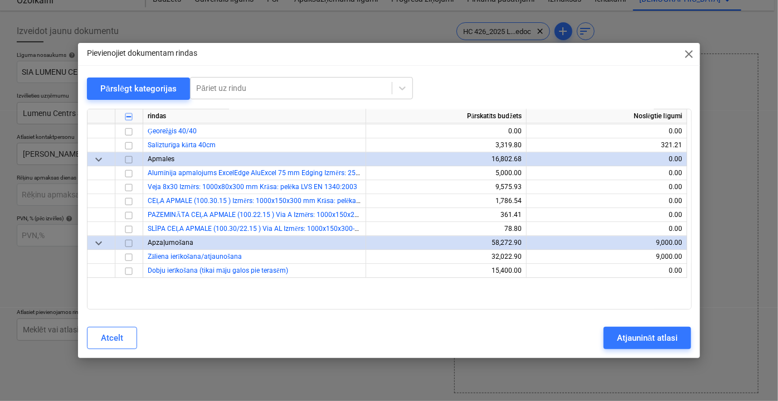
scroll to position [1626, 0]
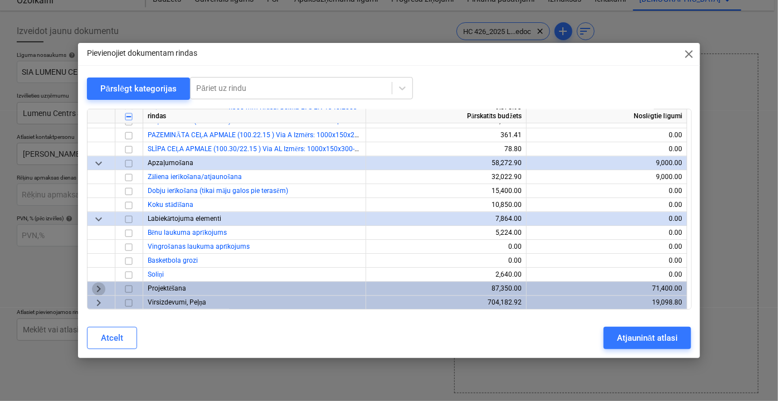
click at [93, 285] on span "keyboard_arrow_right" at bounding box center [98, 288] width 13 height 13
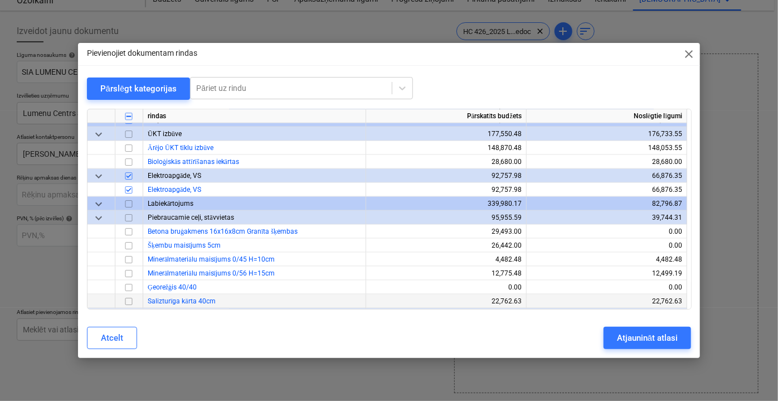
scroll to position [788, 0]
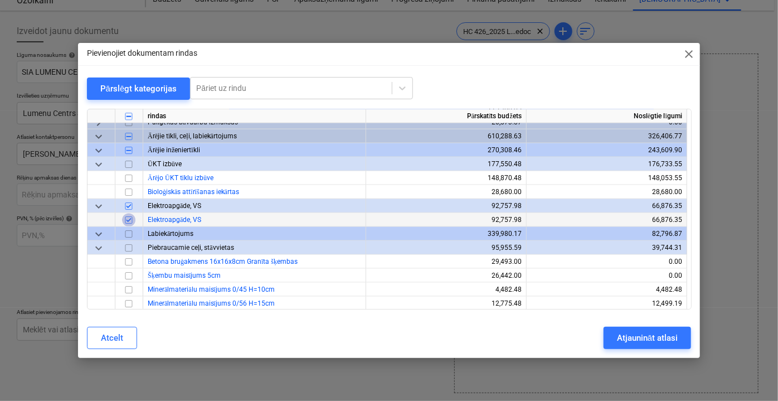
click at [127, 220] on input "checkbox" at bounding box center [128, 219] width 13 height 13
click at [96, 149] on span "keyboard_arrow_down" at bounding box center [98, 149] width 13 height 13
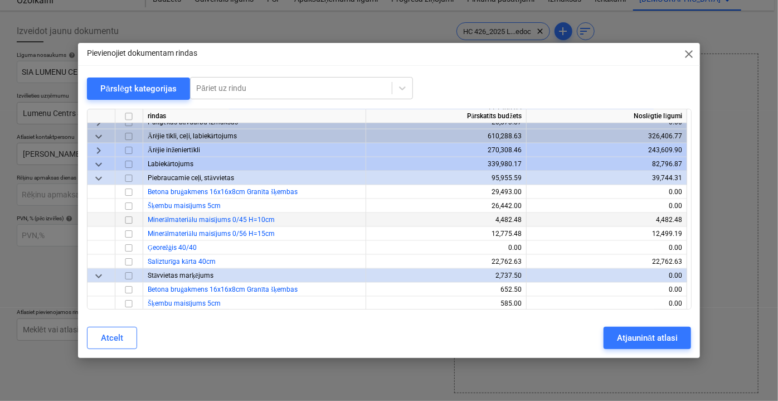
click at [96, 149] on span "keyboard_arrow_right" at bounding box center [98, 149] width 13 height 13
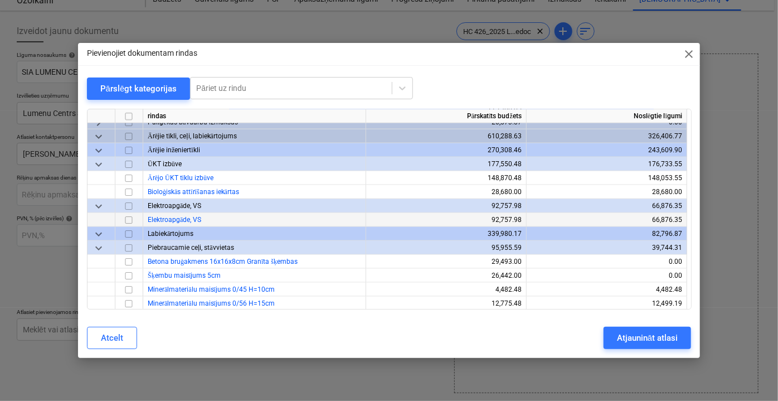
click at [96, 149] on span "keyboard_arrow_down" at bounding box center [98, 149] width 13 height 13
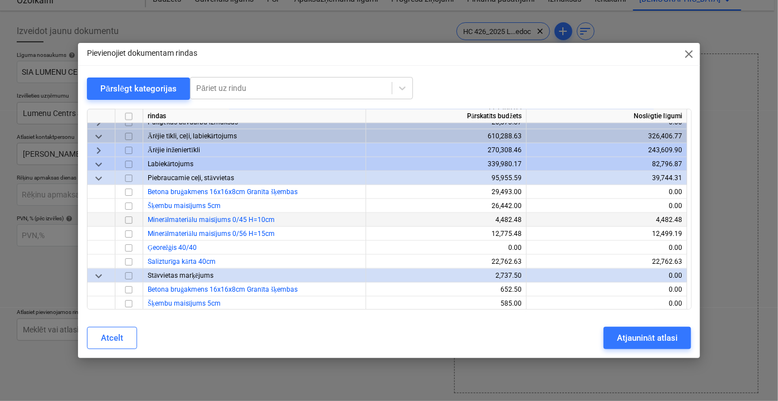
click at [96, 149] on span "keyboard_arrow_right" at bounding box center [98, 149] width 13 height 13
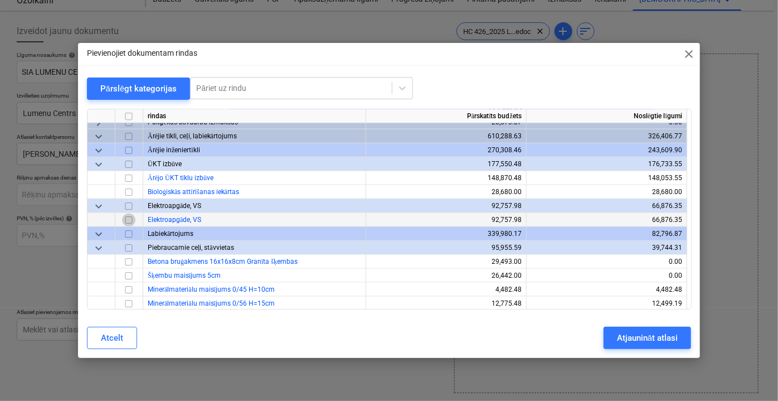
click at [129, 218] on input "checkbox" at bounding box center [128, 219] width 13 height 13
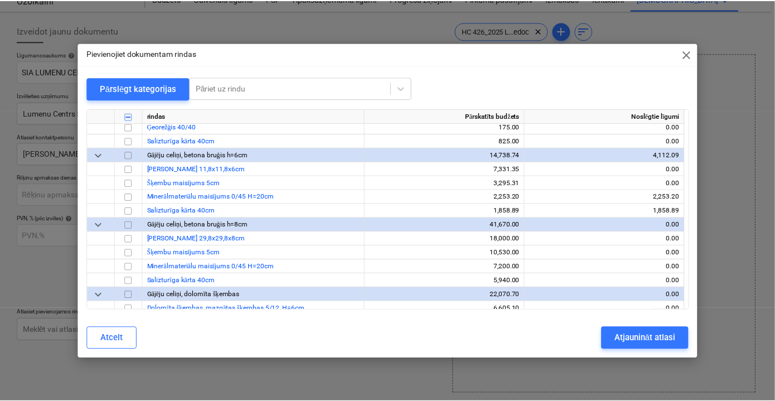
scroll to position [1093, 0]
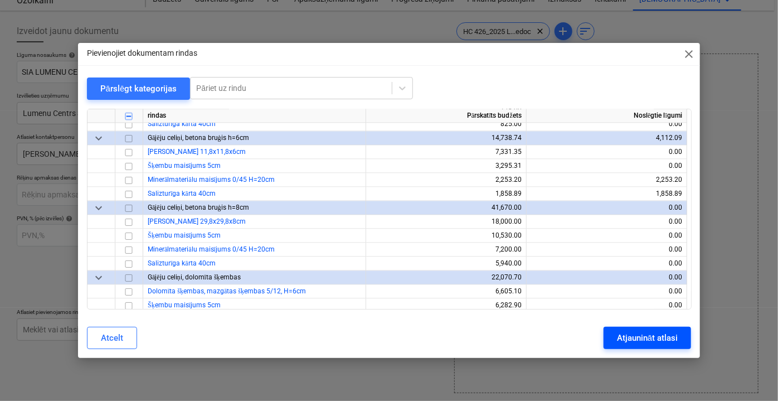
click at [655, 342] on div "Atjaunināt atlasi" at bounding box center [647, 338] width 61 height 14
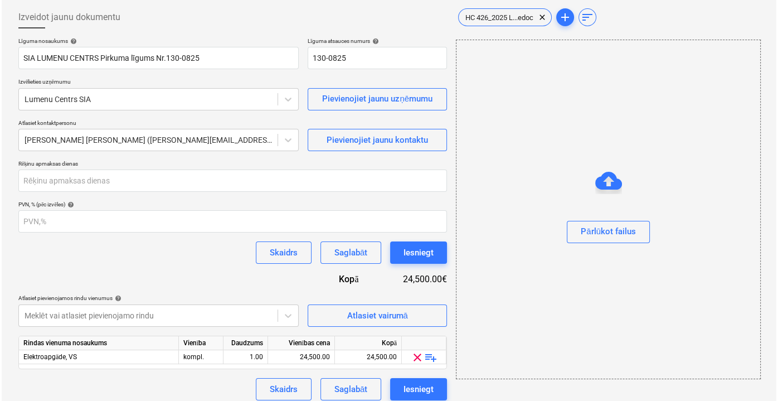
scroll to position [62, 0]
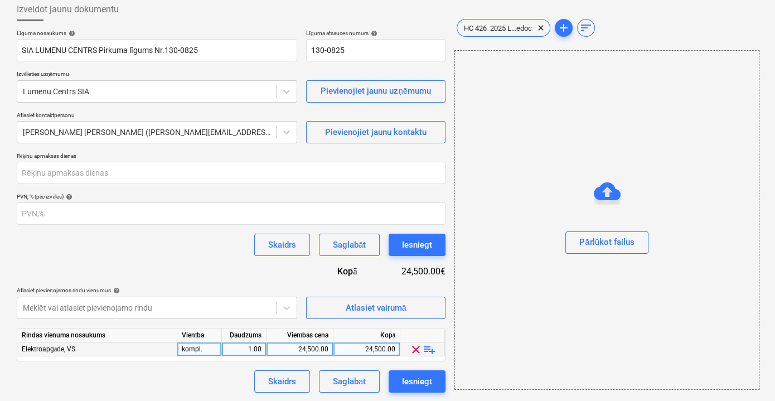
click at [307, 351] on div "24,500.00" at bounding box center [299, 349] width 57 height 14
type input "22733.87"
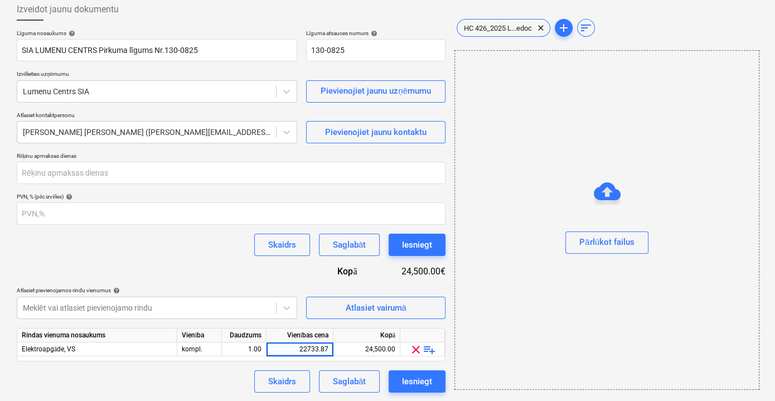
click at [228, 258] on div "Līguma nosaukums help SIA LUMENU CENTRS Pirkuma līgums Nr.130-0825 Līguma atsau…" at bounding box center [231, 211] width 429 height 363
click at [407, 313] on span "Atlasiet vairumā" at bounding box center [376, 308] width 112 height 14
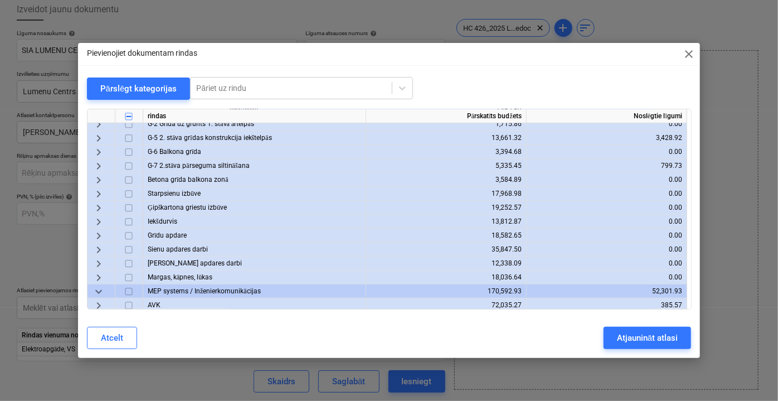
scroll to position [456, 0]
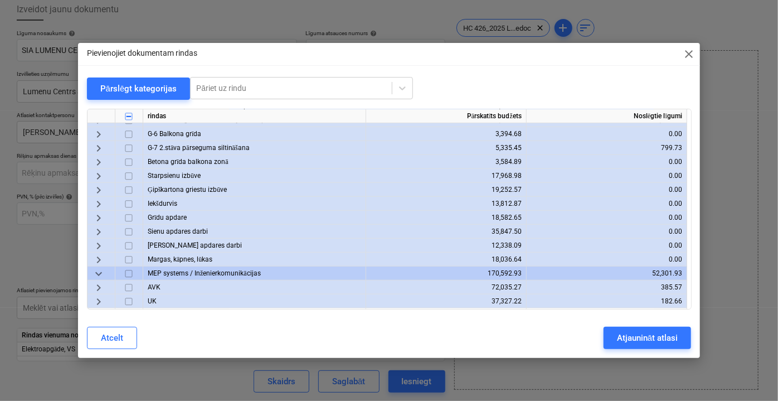
click at [99, 273] on span "keyboard_arrow_down" at bounding box center [98, 273] width 13 height 13
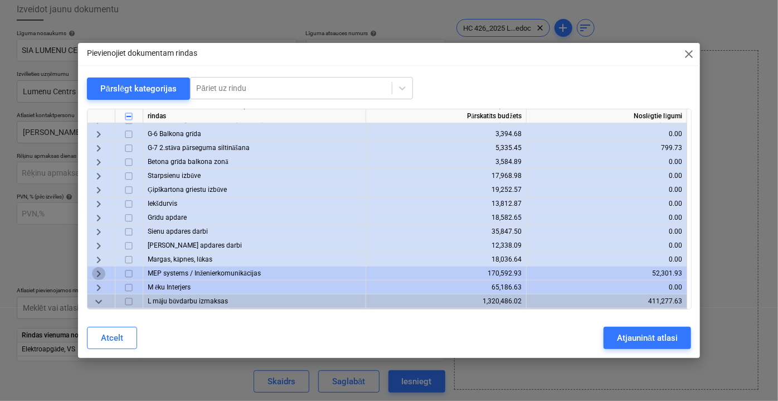
click at [99, 274] on span "keyboard_arrow_right" at bounding box center [98, 273] width 13 height 13
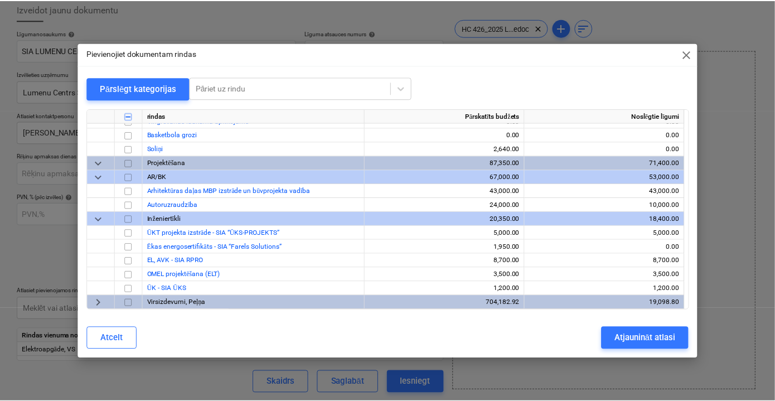
scroll to position [1751, 0]
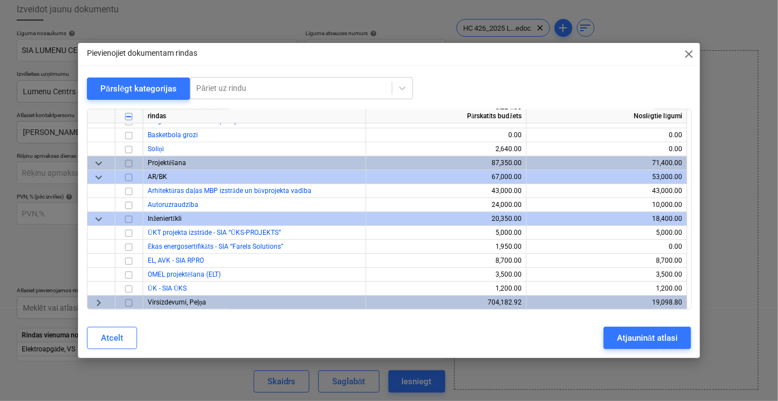
click at [688, 51] on span "close" at bounding box center [688, 53] width 13 height 13
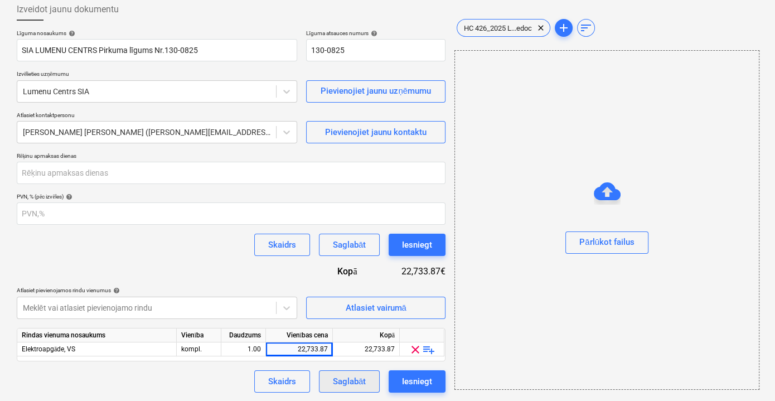
click at [362, 381] on div "Saglabāt" at bounding box center [349, 381] width 33 height 14
